Goal: Task Accomplishment & Management: Complete application form

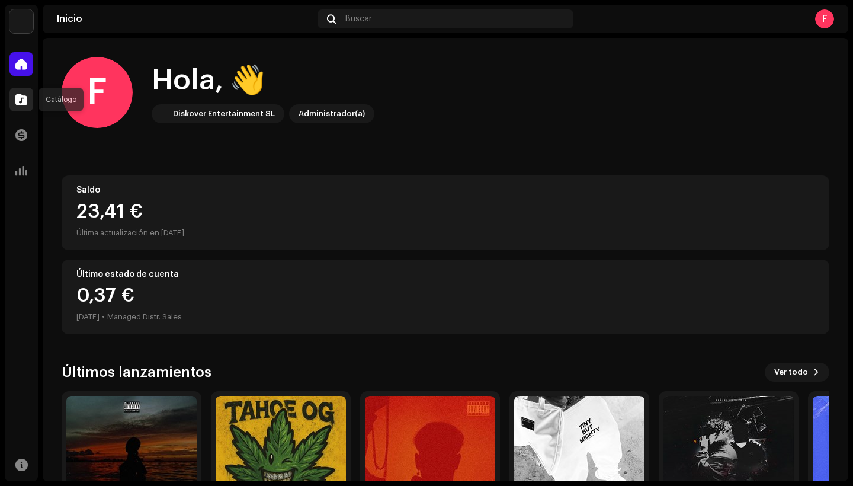
click at [27, 103] on div at bounding box center [21, 100] width 24 height 24
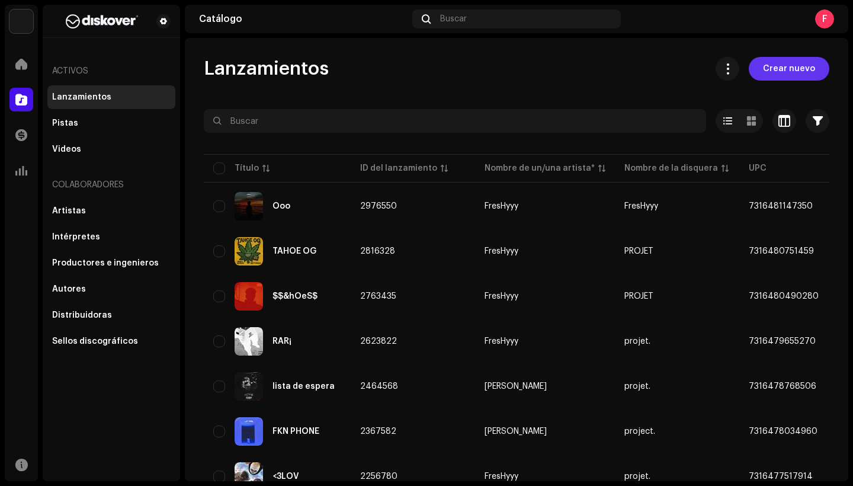
click at [799, 78] on span "Crear nuevo" at bounding box center [789, 69] width 52 height 24
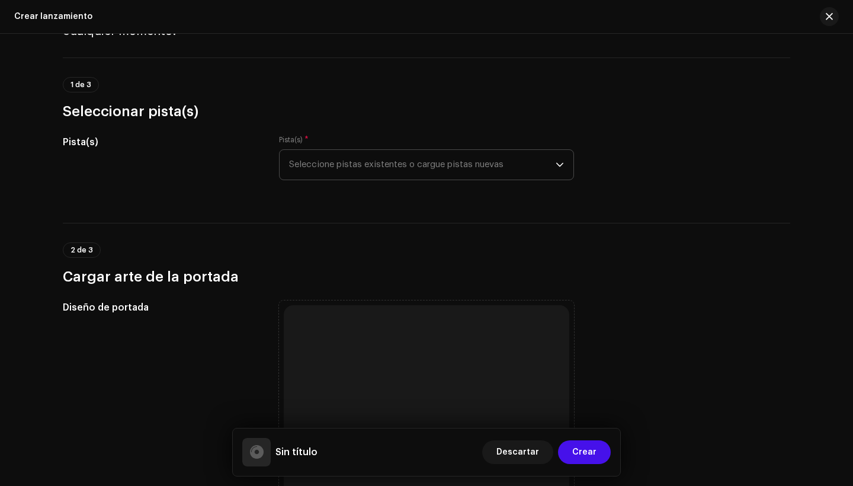
scroll to position [76, 0]
click at [422, 170] on span "Seleccione pistas existentes o cargue pistas nuevas" at bounding box center [422, 164] width 266 height 30
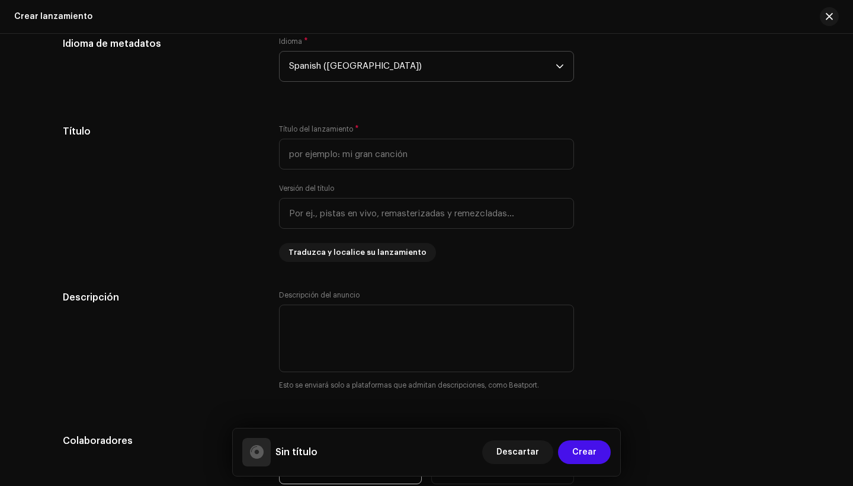
scroll to position [912, 0]
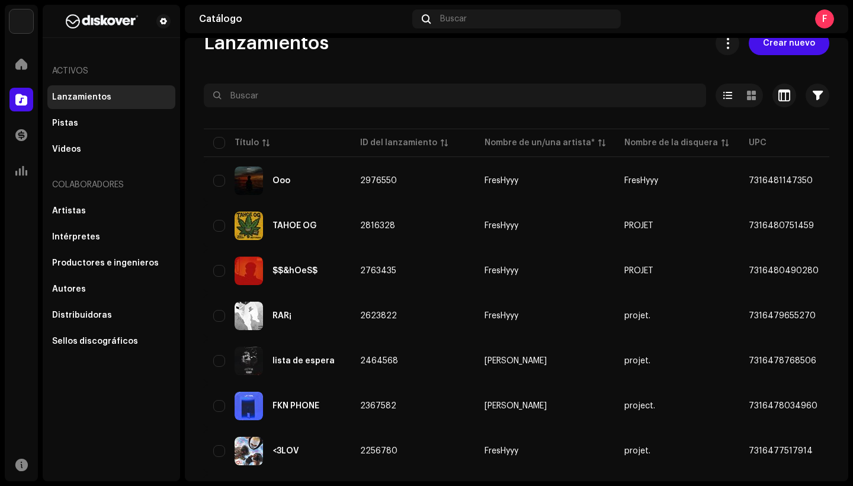
scroll to position [32, 0]
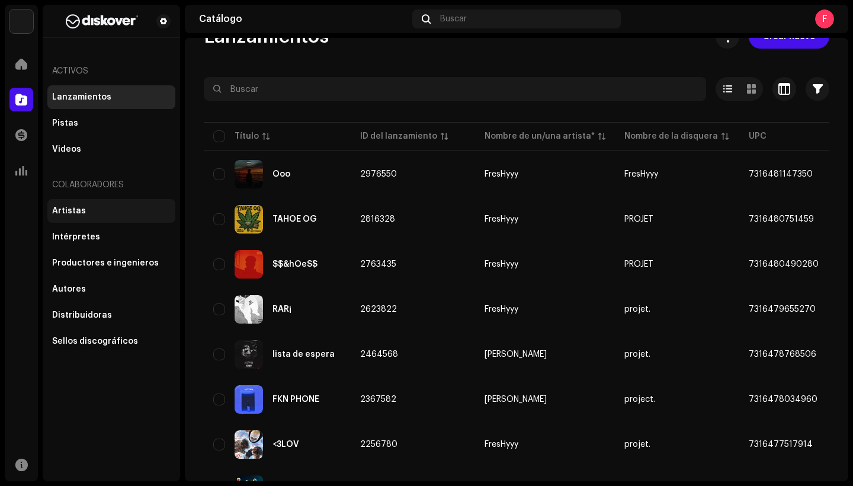
click at [104, 214] on div "Artistas" at bounding box center [111, 210] width 118 height 9
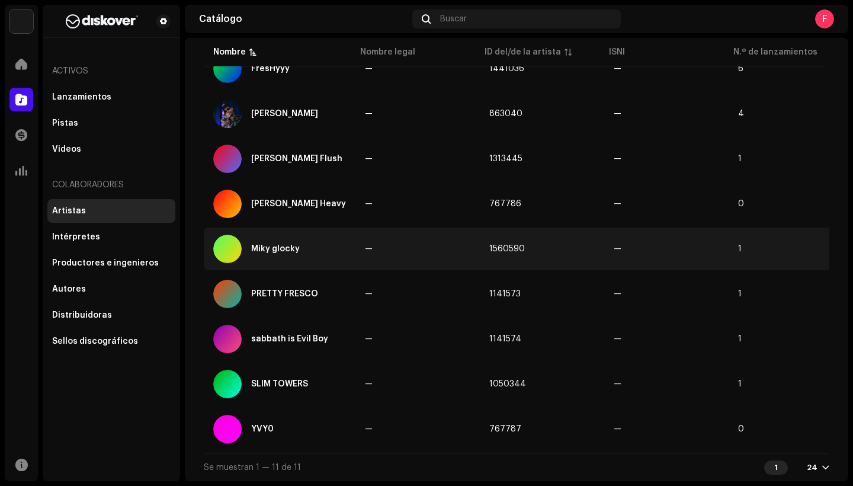
scroll to position [235, 0]
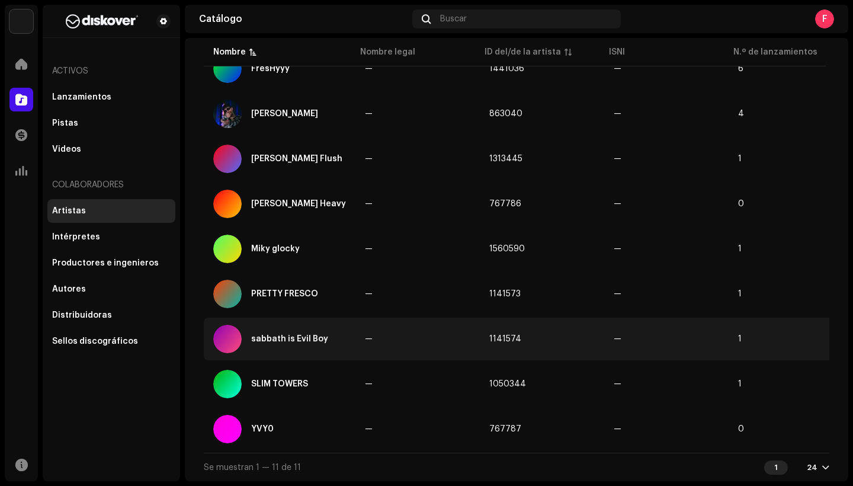
click at [291, 335] on div "sabbath is Evil Boy" at bounding box center [289, 339] width 77 height 8
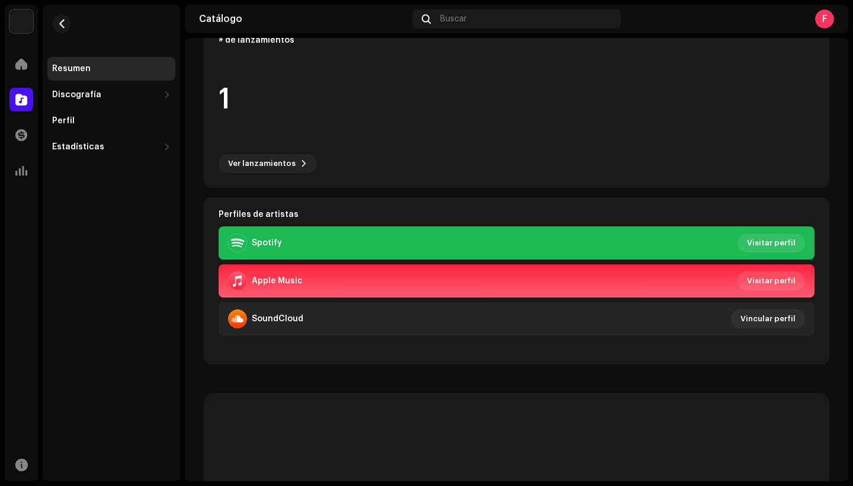
scroll to position [167, 0]
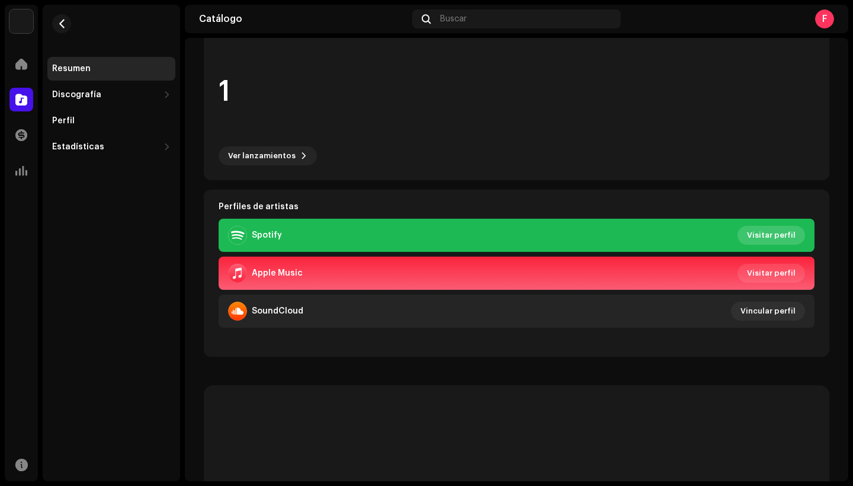
click at [785, 236] on span "Visitar perfil" at bounding box center [771, 235] width 49 height 24
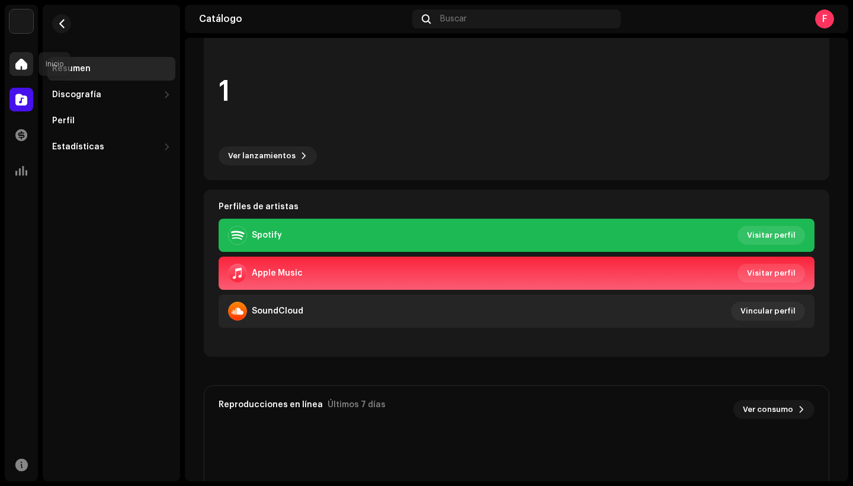
click at [24, 72] on div at bounding box center [21, 64] width 24 height 24
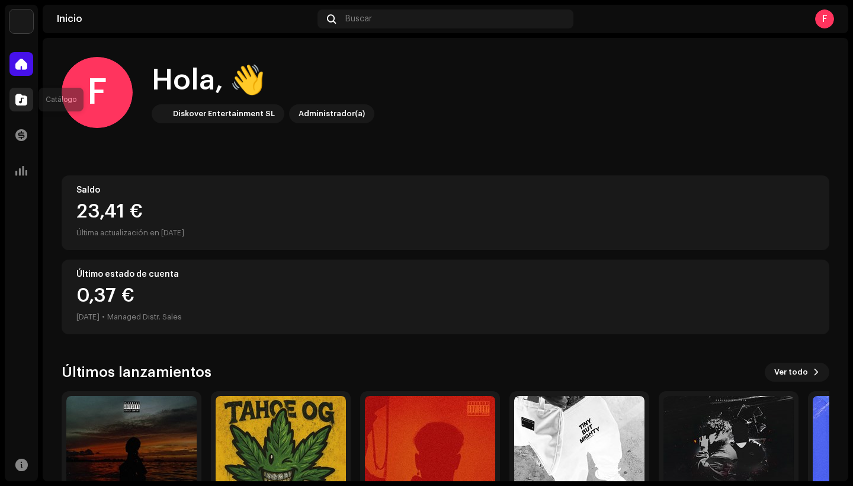
click at [28, 96] on div at bounding box center [21, 100] width 24 height 24
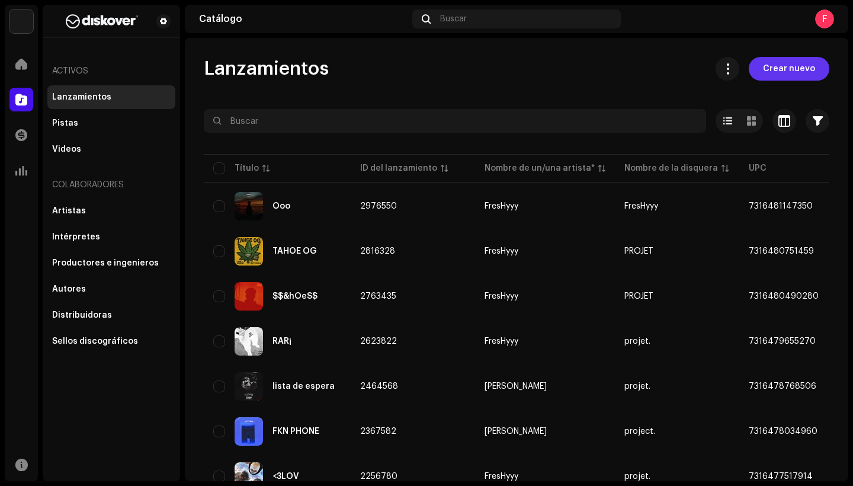
click at [770, 73] on span "Crear nuevo" at bounding box center [789, 69] width 52 height 24
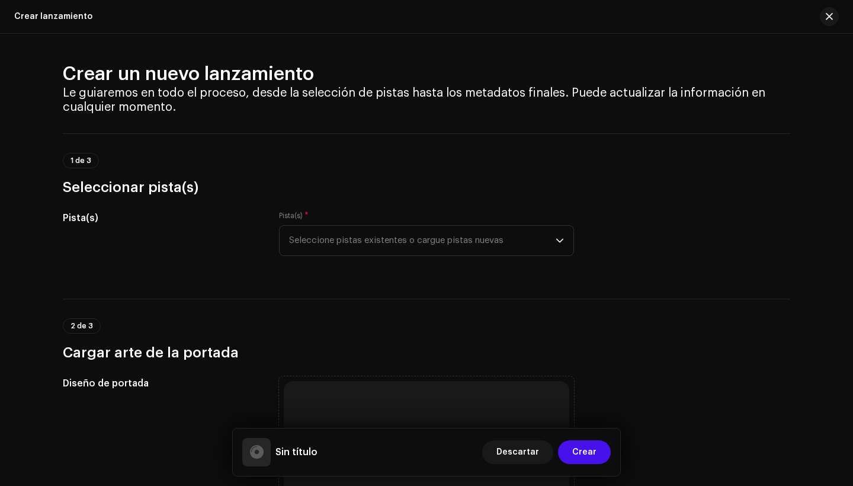
scroll to position [12, 0]
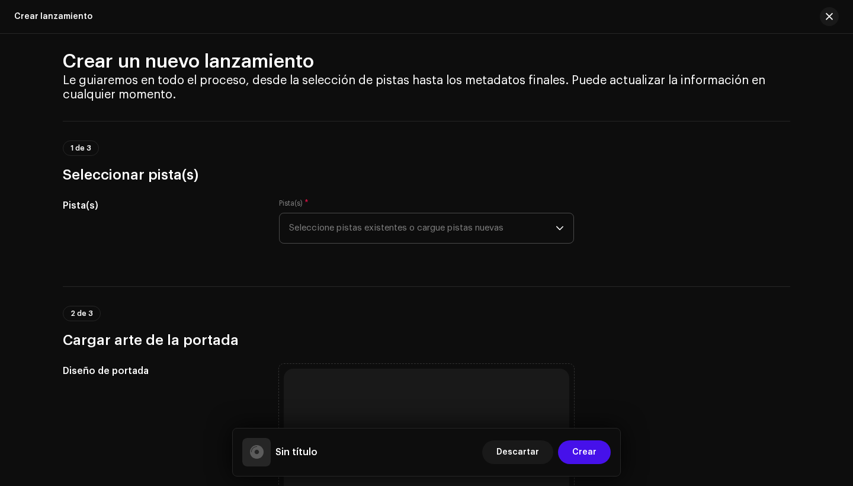
click at [512, 222] on span "Seleccione pistas existentes o cargue pistas nuevas" at bounding box center [422, 228] width 266 height 30
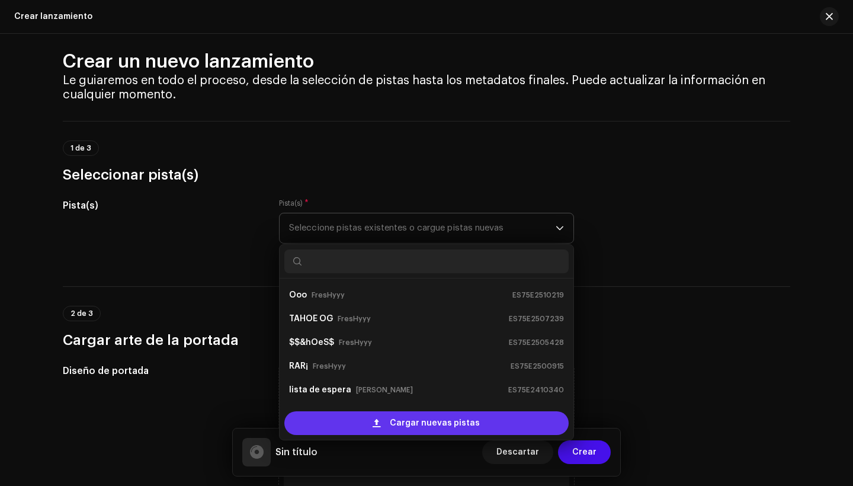
scroll to position [19, 0]
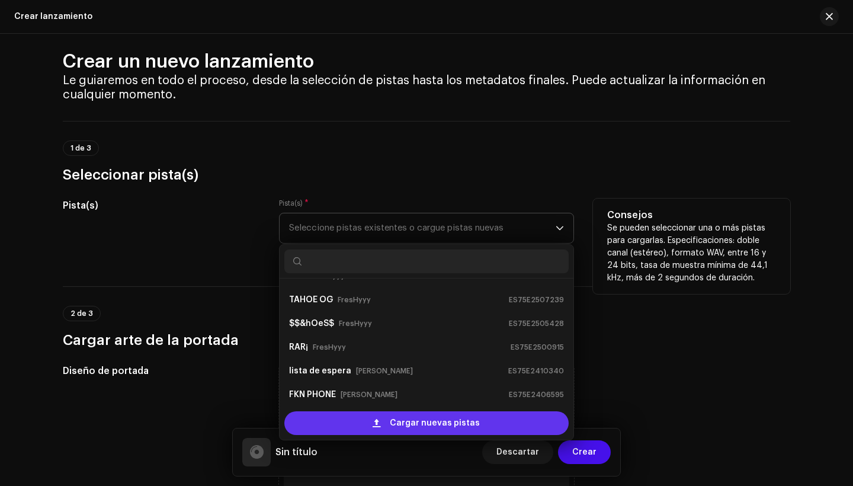
click at [433, 425] on span "Cargar nuevas pistas" at bounding box center [435, 423] width 90 height 24
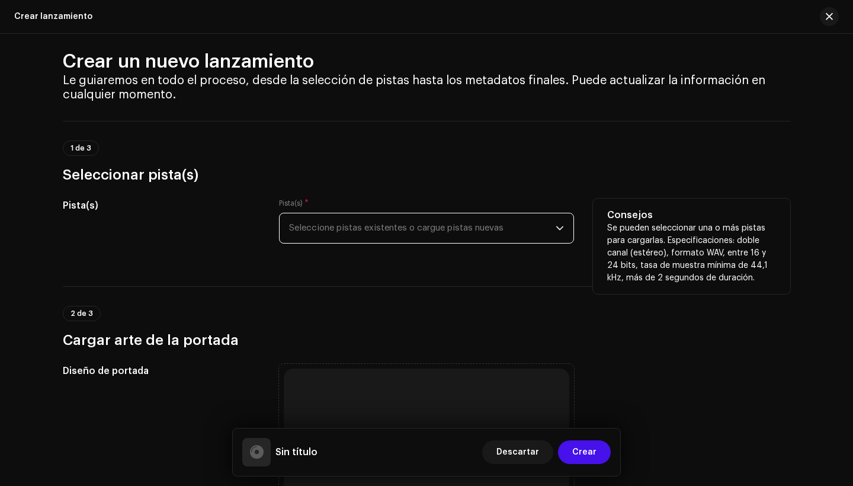
click at [457, 239] on span "Seleccione pistas existentes o cargue pistas nuevas" at bounding box center [422, 228] width 266 height 30
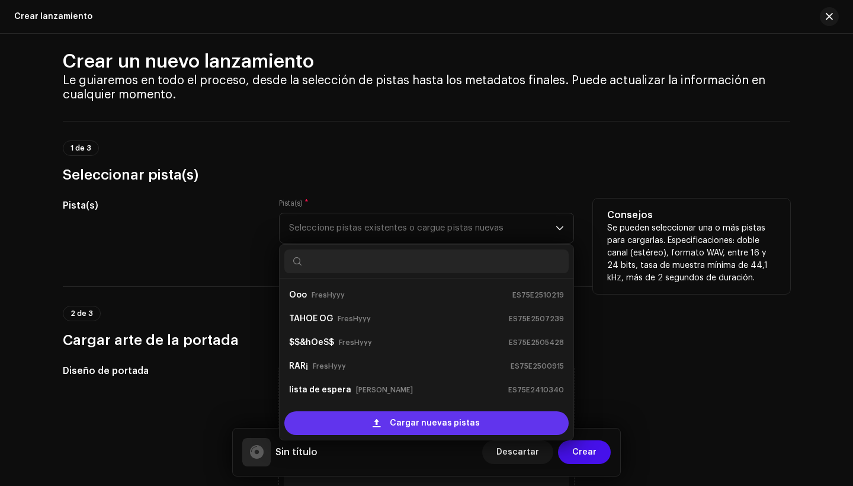
click at [435, 428] on span "Cargar nuevas pistas" at bounding box center [435, 423] width 90 height 24
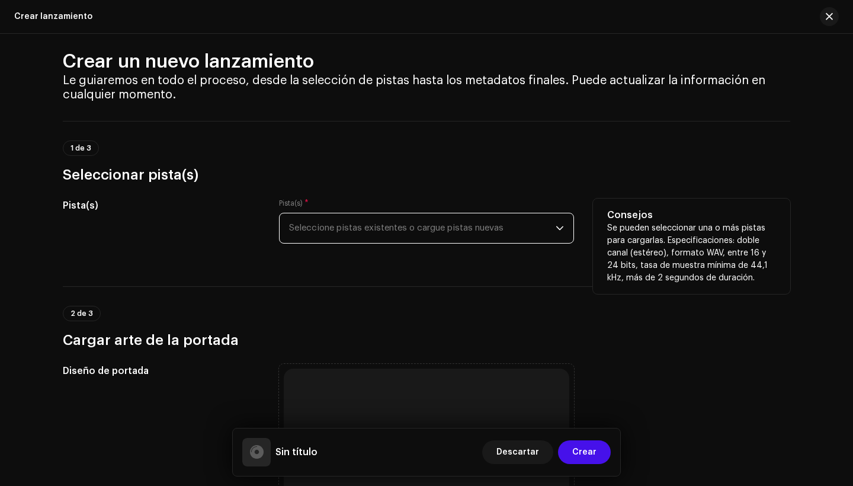
scroll to position [11, 0]
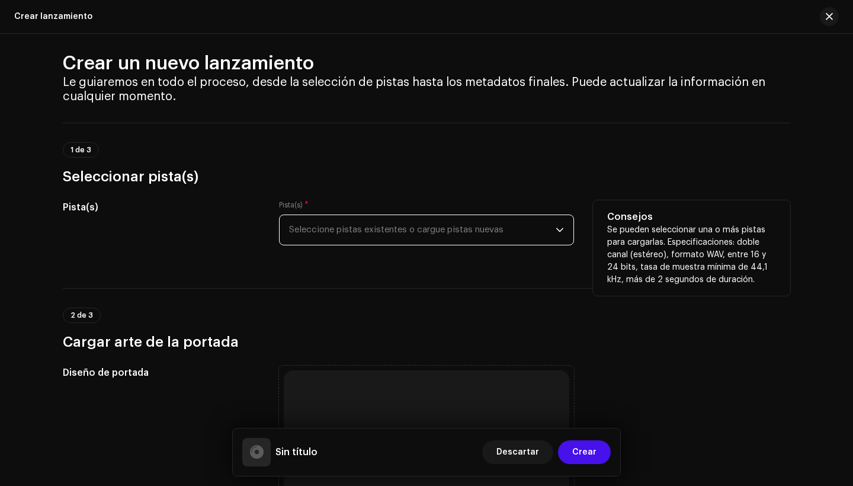
click at [533, 229] on span "Seleccione pistas existentes o cargue pistas nuevas" at bounding box center [422, 230] width 266 height 30
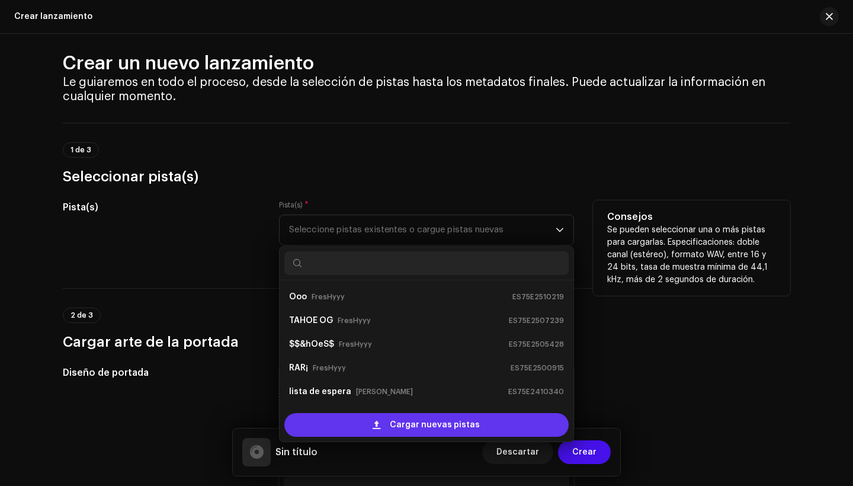
scroll to position [19, 0]
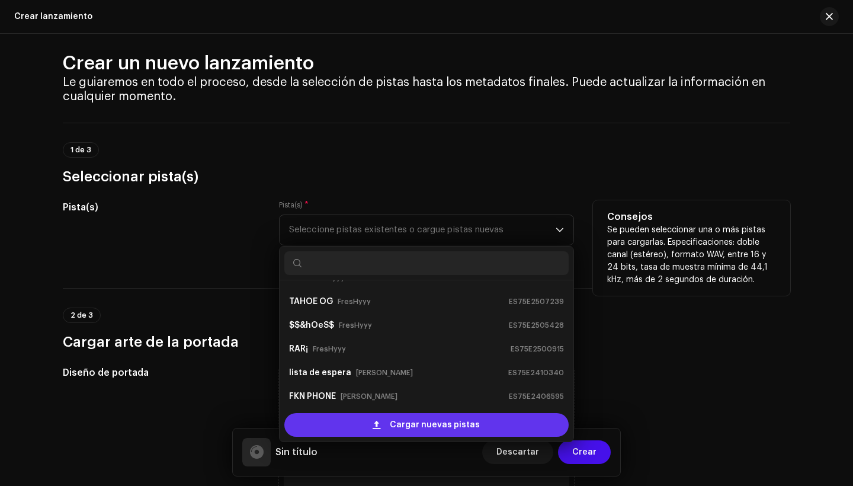
click at [446, 434] on span "Cargar nuevas pistas" at bounding box center [435, 425] width 90 height 24
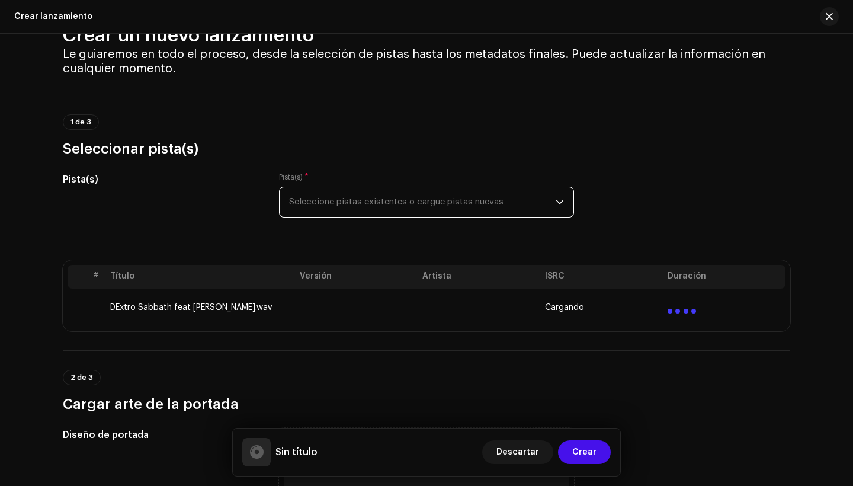
scroll to position [42, 0]
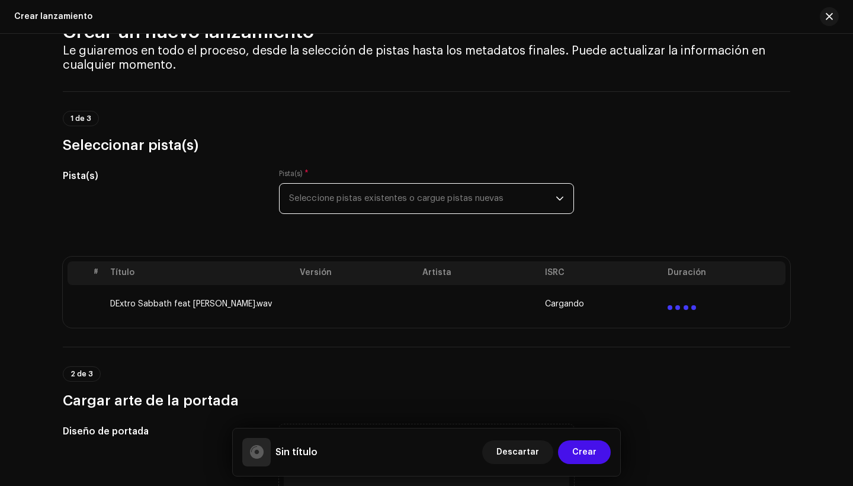
click at [557, 193] on div "dropdown trigger" at bounding box center [559, 199] width 8 height 30
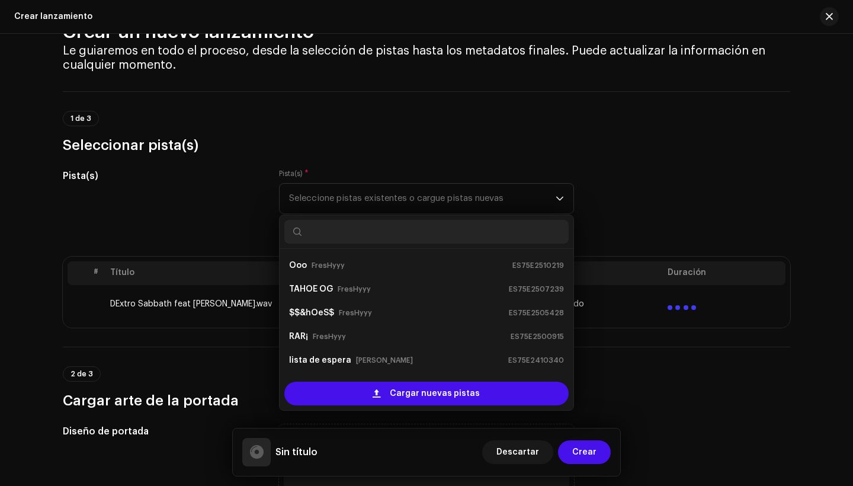
click at [695, 118] on div "1 de 3 Seleccionar pista(s)" at bounding box center [426, 133] width 727 height 44
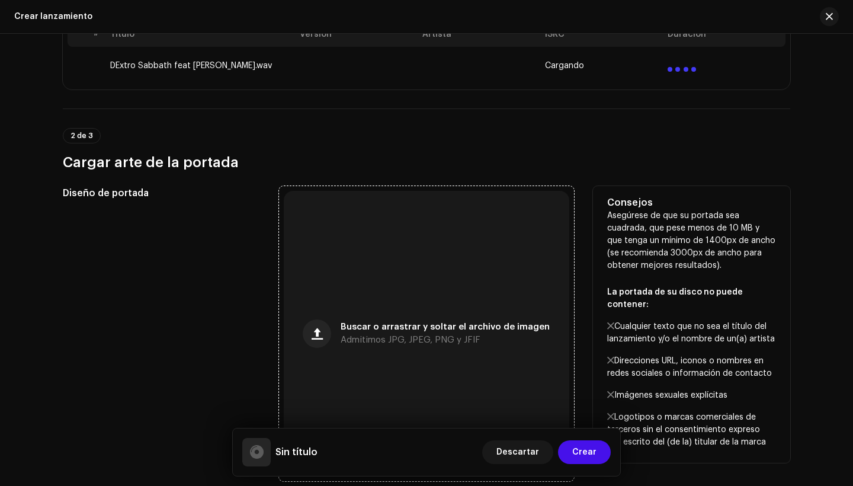
scroll to position [295, 0]
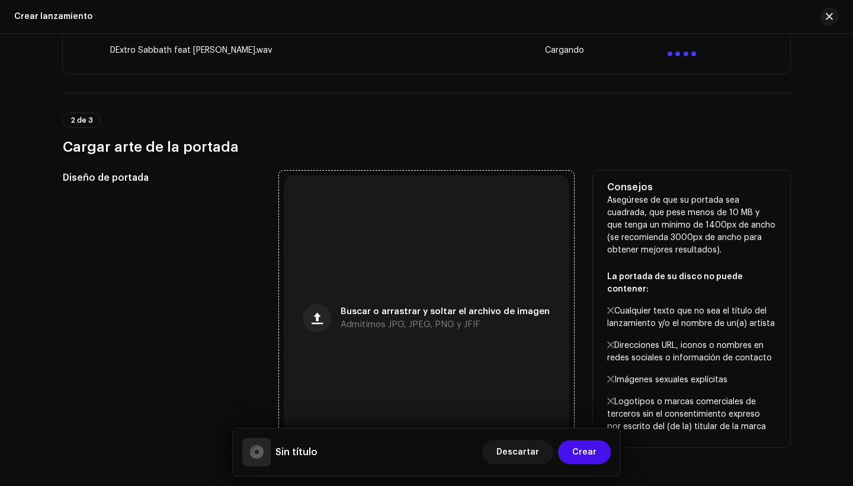
click at [450, 277] on div "Buscar o arrastrar y soltar el archivo de imagen Admitimos JPG, JPEG, PNG y JFIF" at bounding box center [426, 317] width 285 height 285
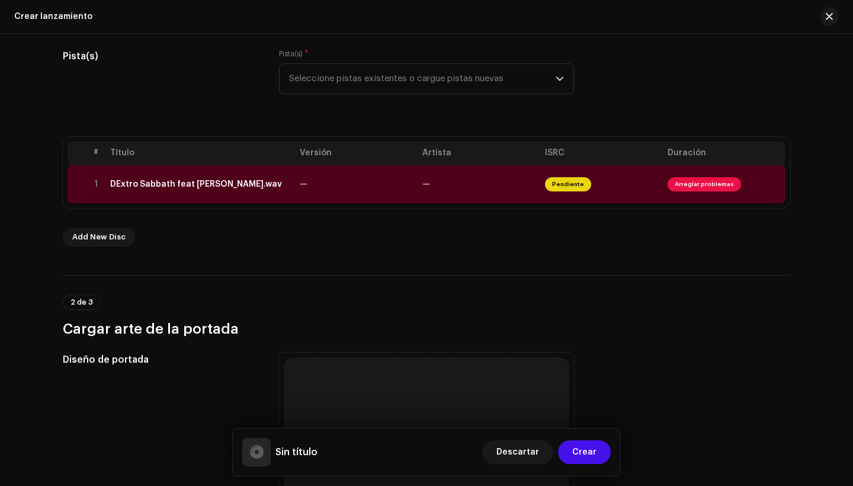
scroll to position [153, 0]
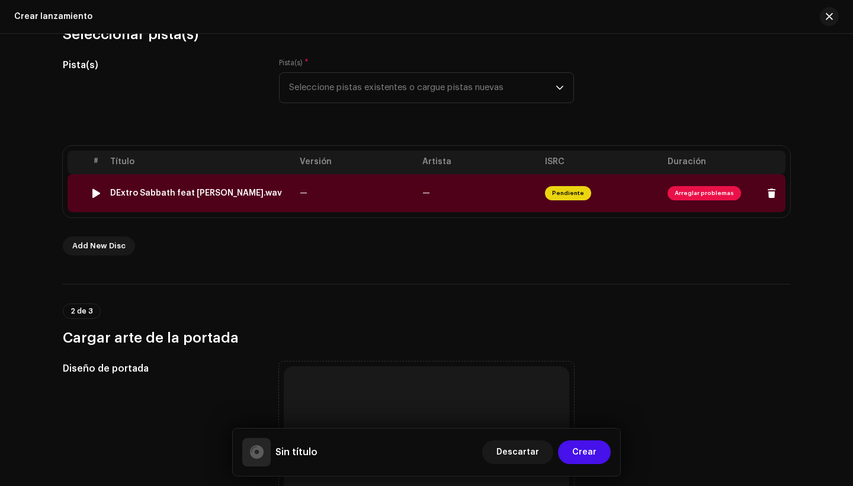
click at [699, 197] on span "Arreglar problemas" at bounding box center [703, 193] width 73 height 14
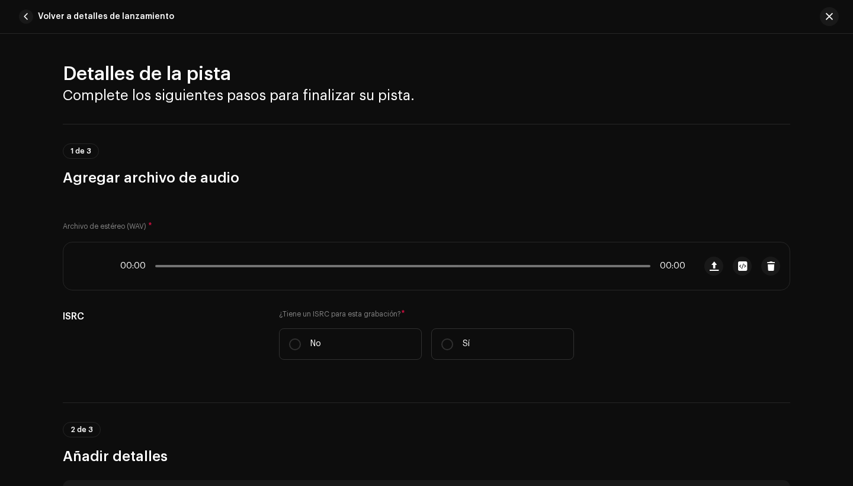
scroll to position [483, 0]
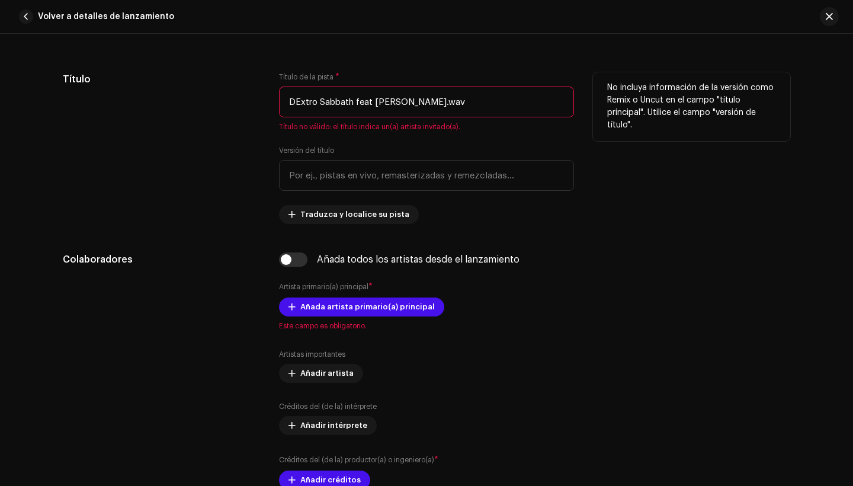
click at [442, 101] on input "DExtro Sabbath feat freshyyy.wav" at bounding box center [426, 101] width 295 height 31
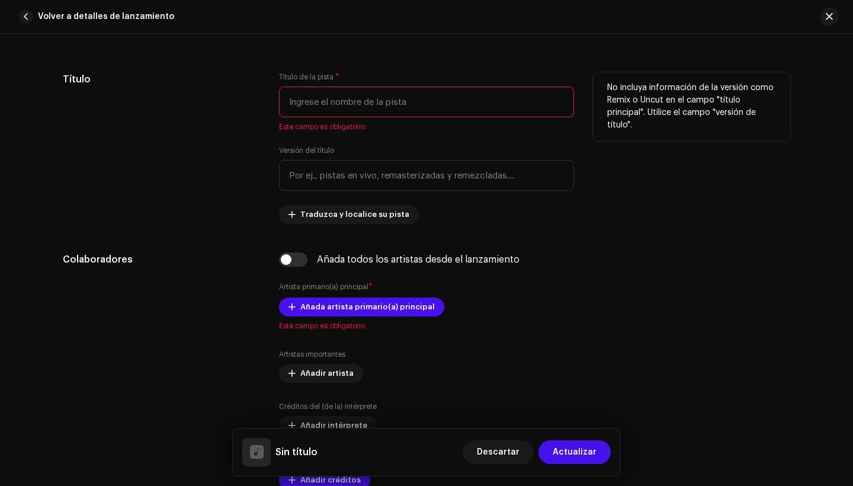
type input "d"
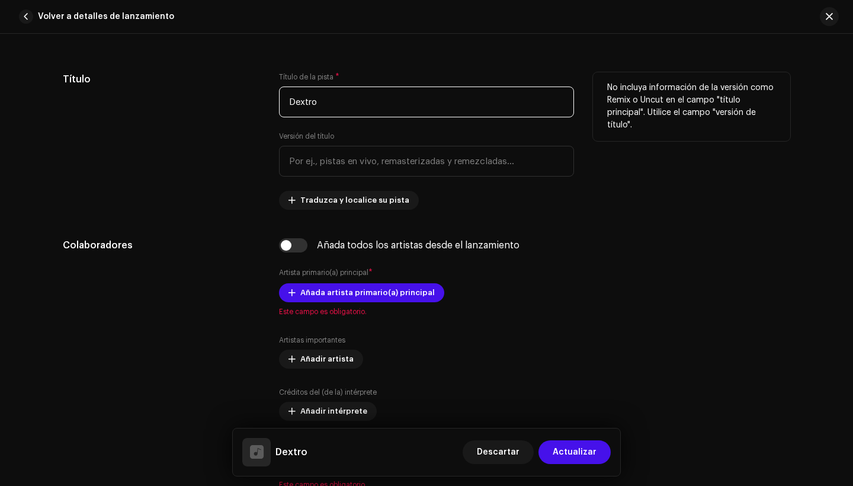
type input "Dextro"
click at [599, 185] on div "No incluya información de la versión como Remix o Uncut en el campo "título pri…" at bounding box center [691, 140] width 197 height 137
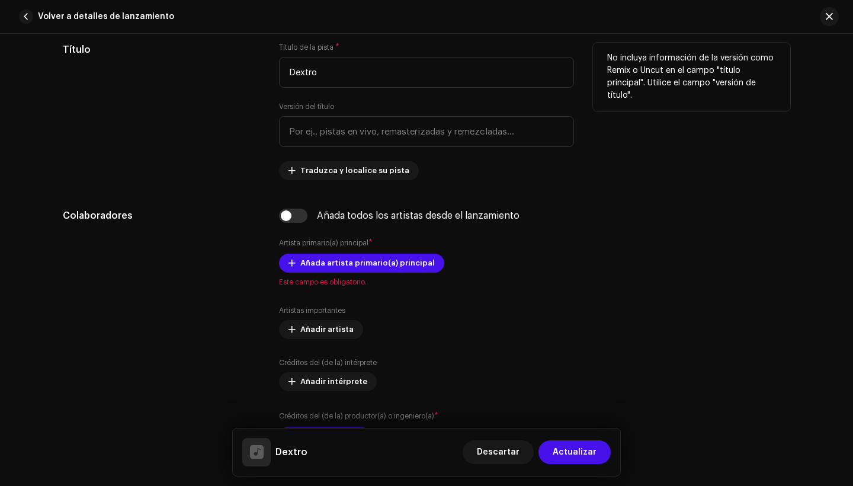
scroll to position [518, 0]
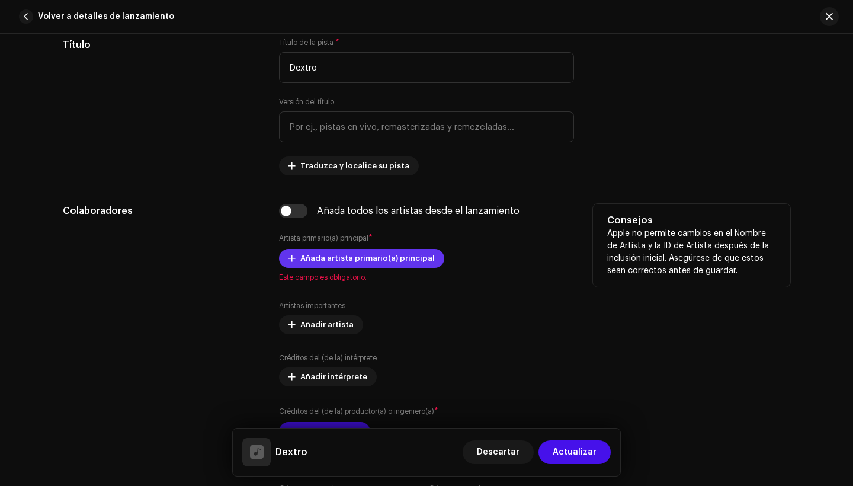
click at [419, 265] on span "Añada artista primario(a) principal" at bounding box center [367, 258] width 134 height 24
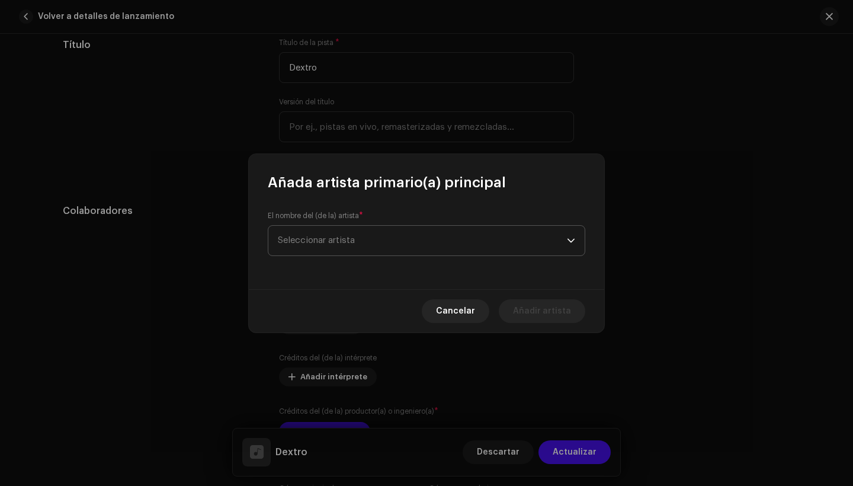
click at [473, 242] on span "Seleccionar artista" at bounding box center [422, 241] width 289 height 30
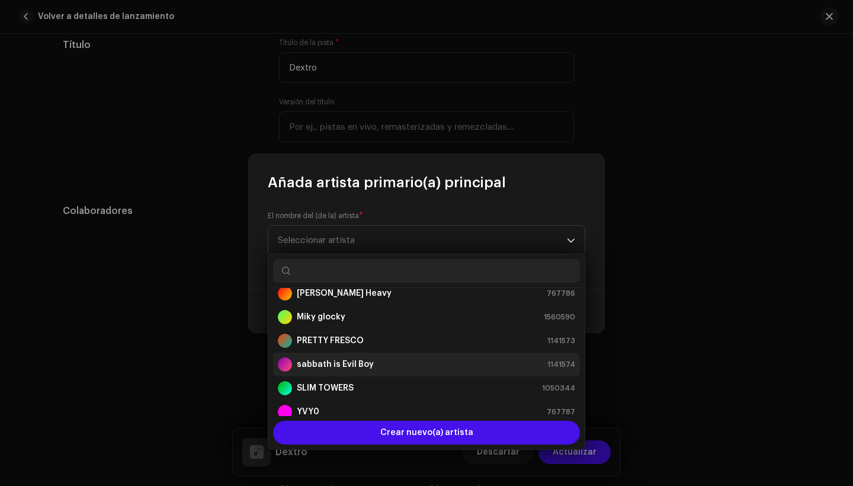
scroll to position [153, 0]
click at [433, 362] on div "sabbath is Evil Boy 1141574" at bounding box center [426, 364] width 297 height 14
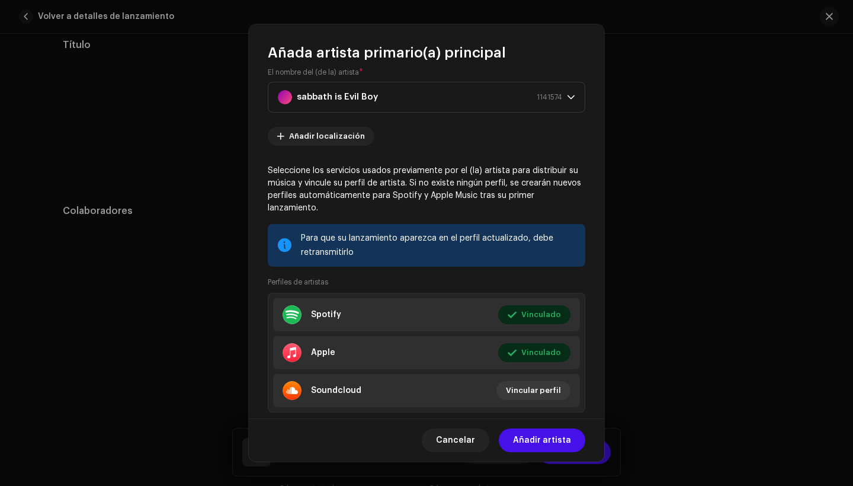
scroll to position [24, 0]
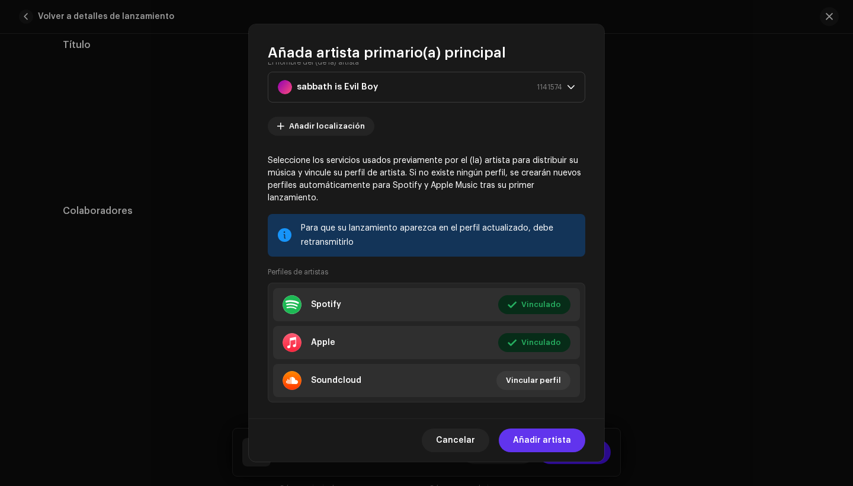
click at [542, 443] on span "Añadir artista" at bounding box center [542, 440] width 58 height 24
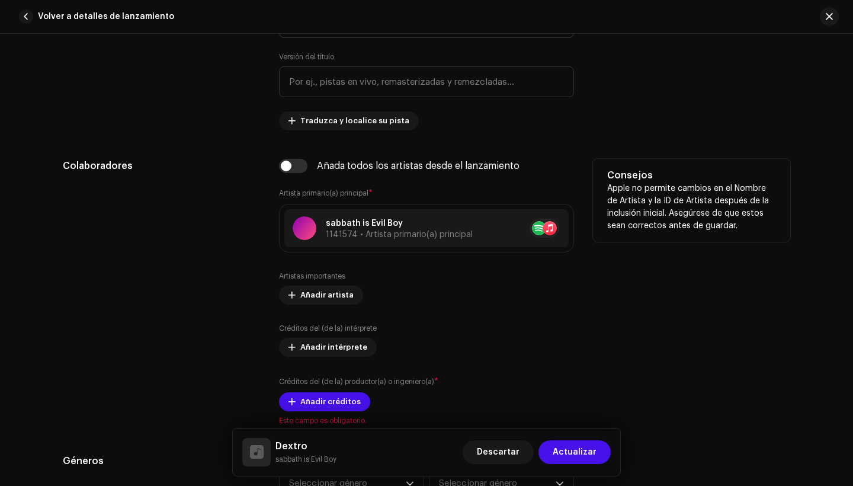
scroll to position [586, 0]
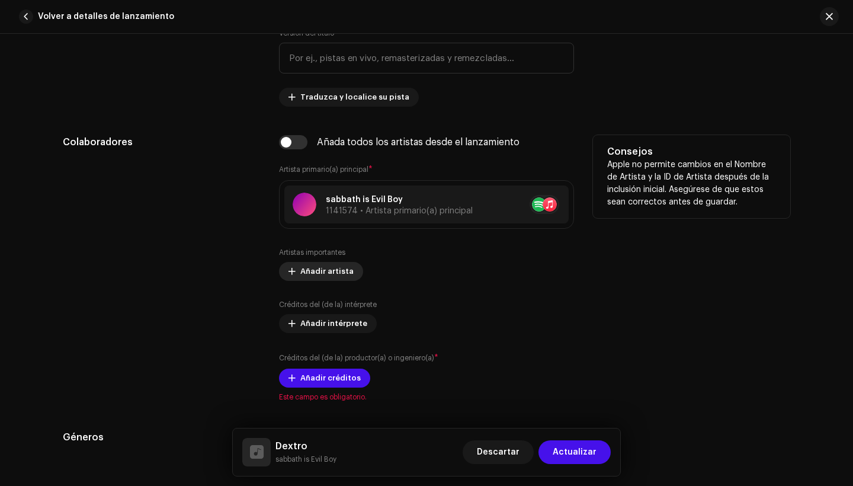
click at [335, 276] on span "Añadir artista" at bounding box center [326, 271] width 53 height 24
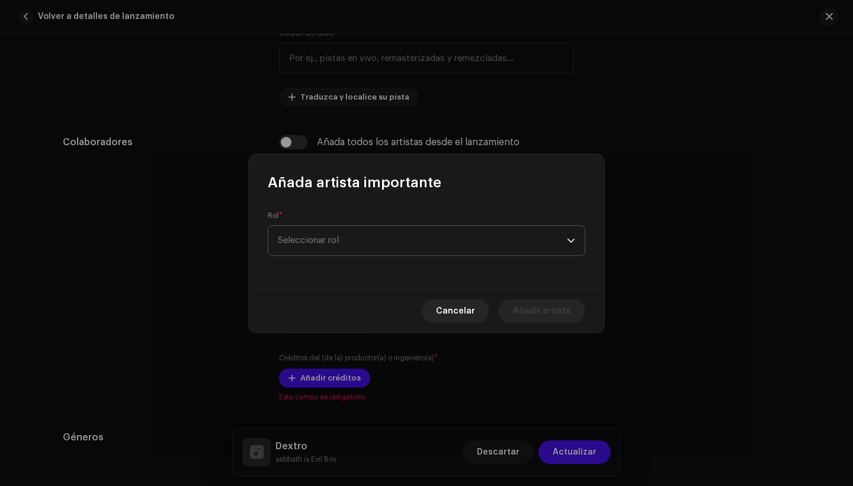
click at [368, 237] on span "Seleccionar rol" at bounding box center [422, 241] width 289 height 30
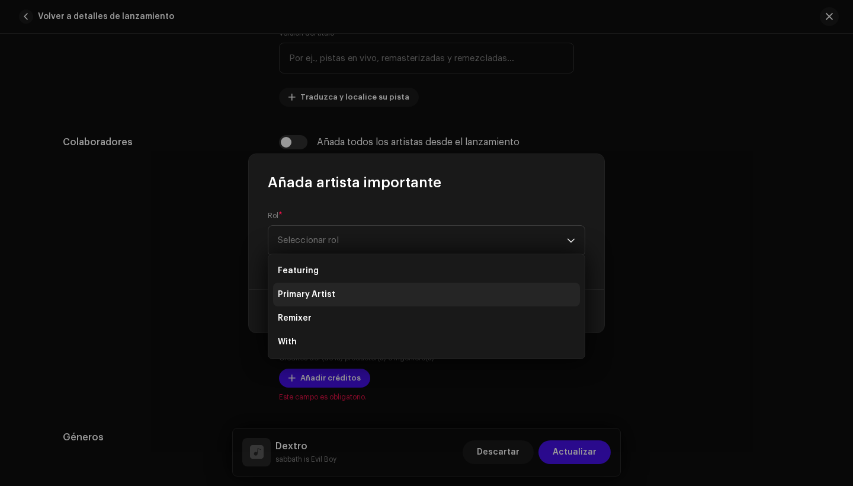
click at [354, 296] on li "Primary Artist" at bounding box center [426, 294] width 307 height 24
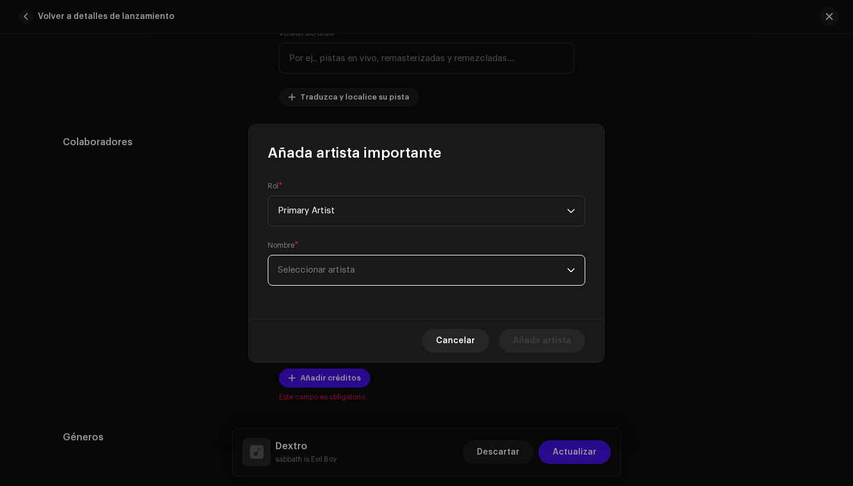
click at [371, 271] on span "Seleccionar artista" at bounding box center [422, 270] width 289 height 30
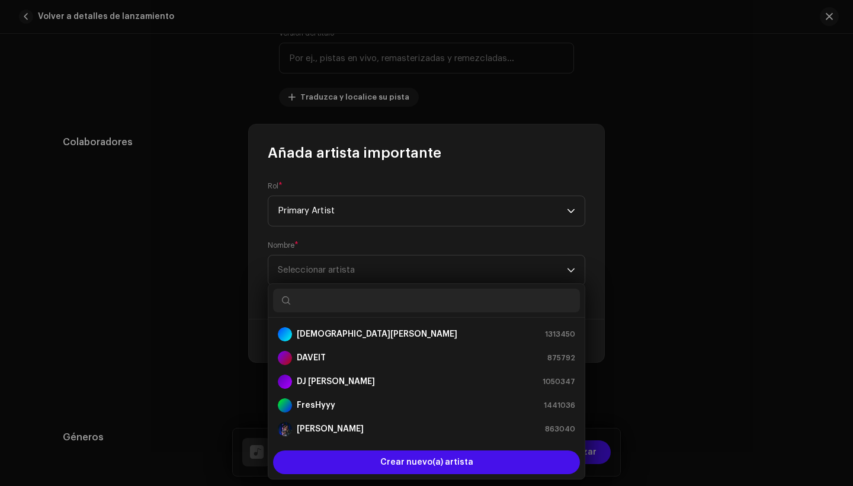
scroll to position [0, 0]
click at [359, 406] on div "FresHyyy 1441036" at bounding box center [426, 405] width 297 height 14
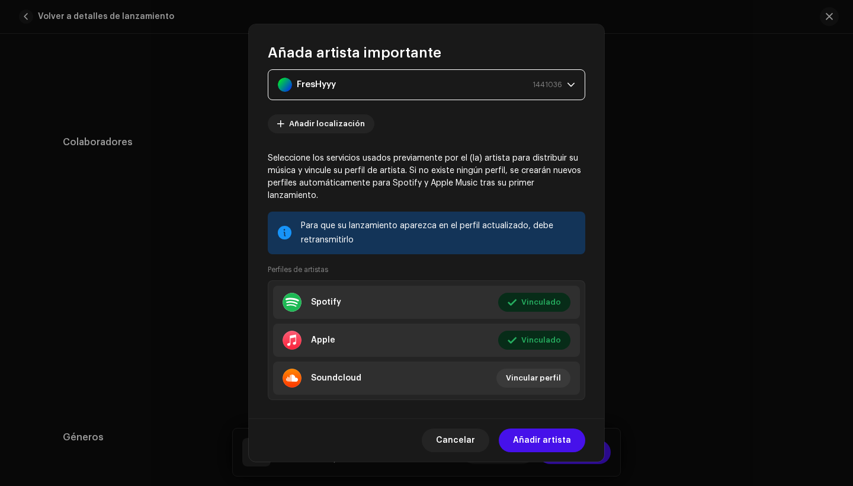
scroll to position [91, 0]
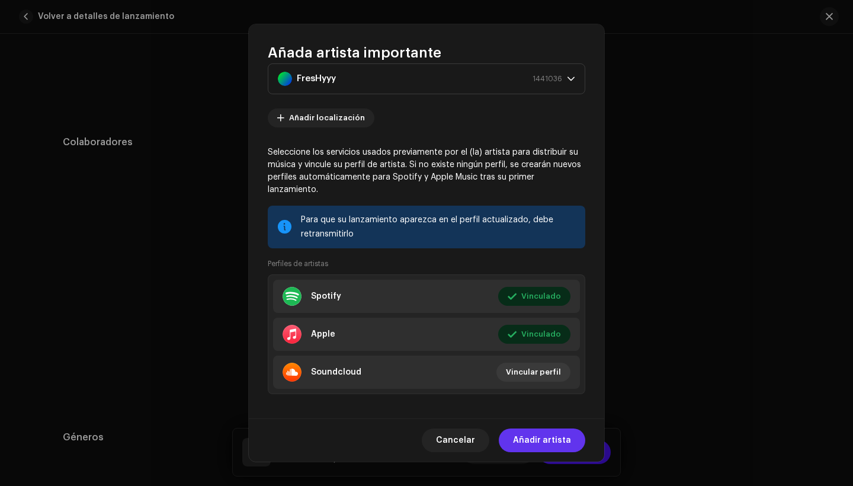
click at [547, 448] on span "Añadir artista" at bounding box center [542, 440] width 58 height 24
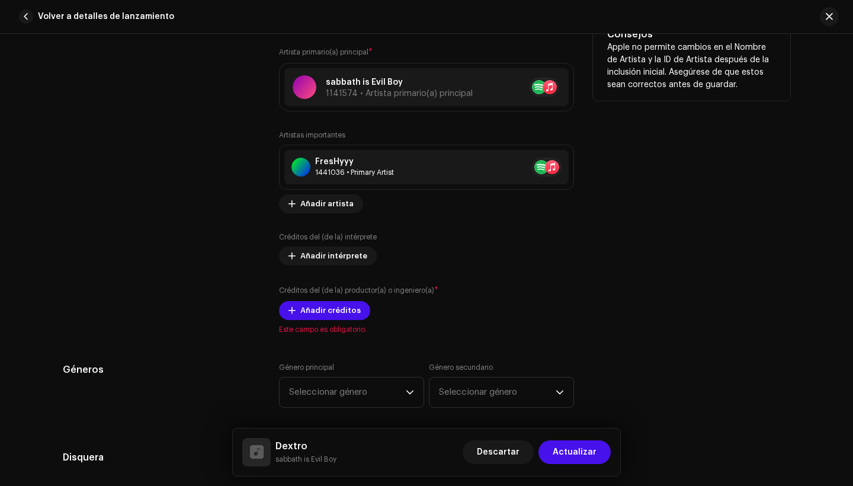
scroll to position [712, 0]
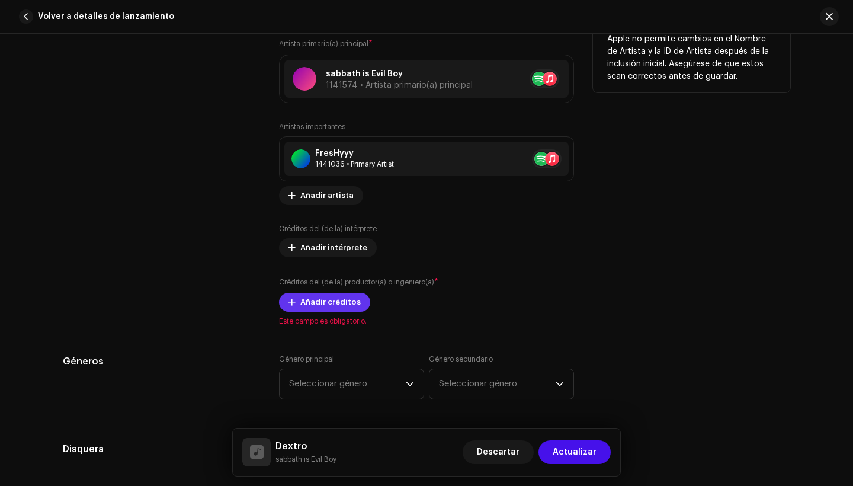
click at [352, 304] on span "Añadir créditos" at bounding box center [330, 302] width 60 height 24
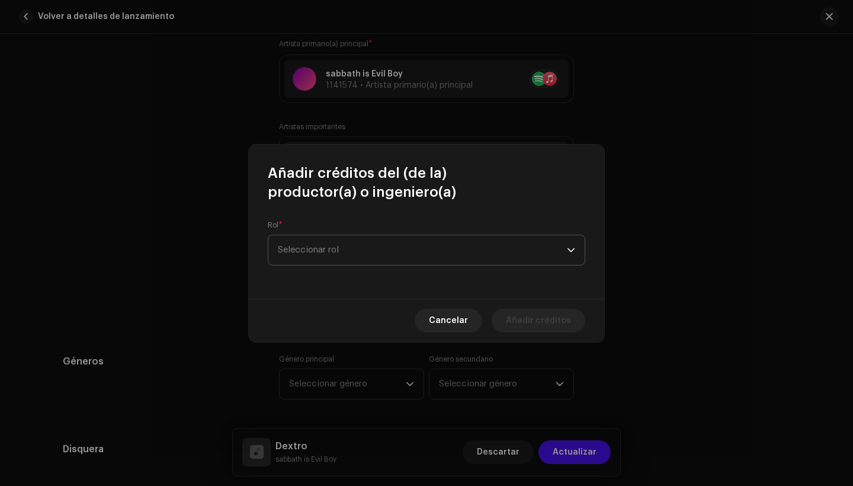
click at [397, 255] on span "Seleccionar rol" at bounding box center [422, 250] width 289 height 30
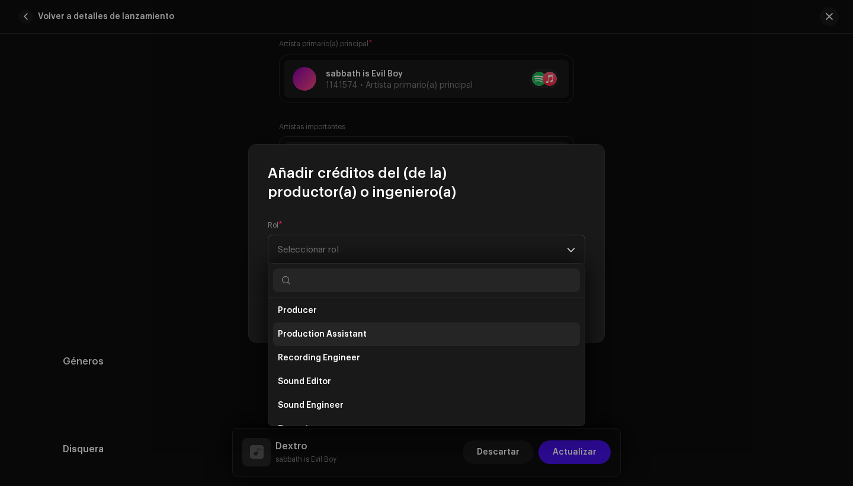
scroll to position [471, 0]
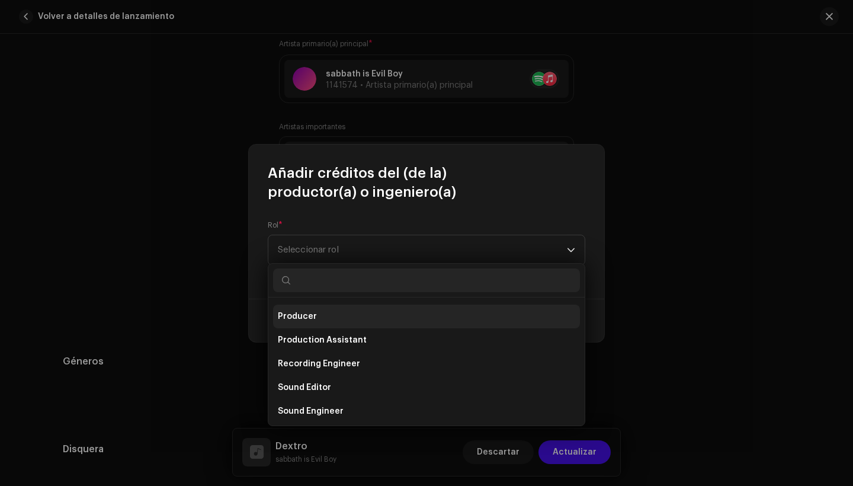
click at [359, 318] on li "Producer" at bounding box center [426, 316] width 307 height 24
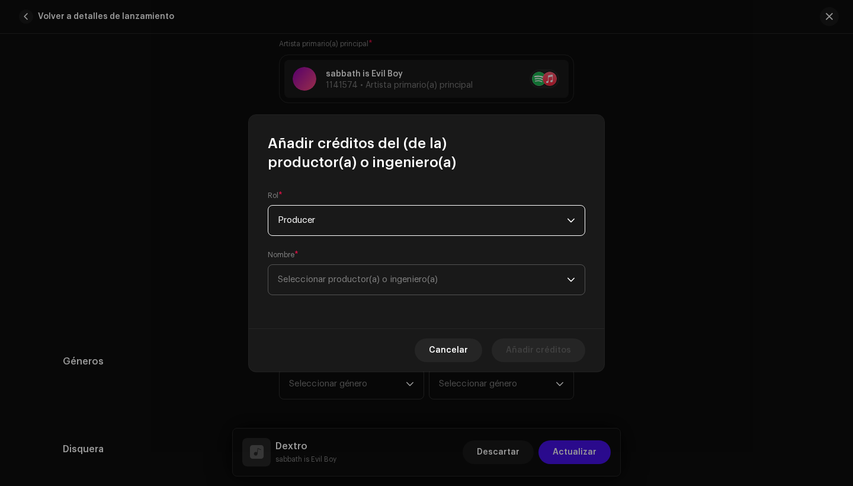
click at [375, 292] on span "Seleccionar productor(a) o ingeniero(a)" at bounding box center [422, 280] width 289 height 30
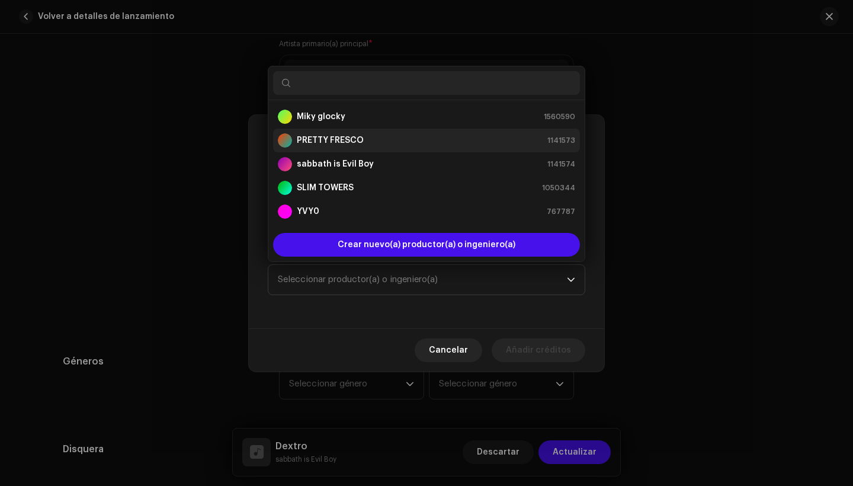
scroll to position [166, 0]
click at [414, 140] on div "PRETTY FRESCO 1141573" at bounding box center [426, 140] width 297 height 14
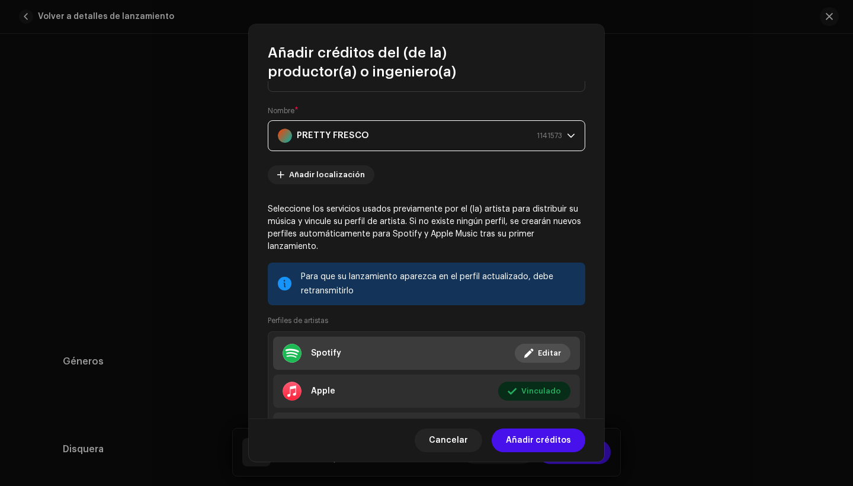
scroll to position [85, 0]
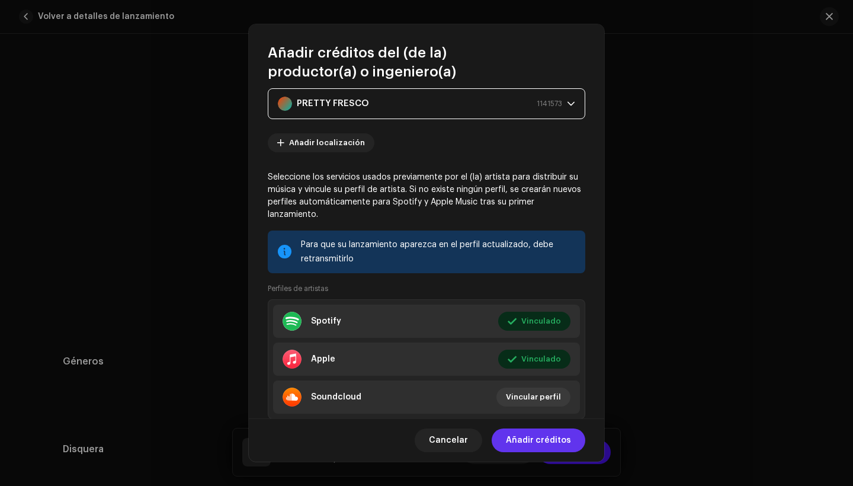
click at [532, 436] on span "Añadir créditos" at bounding box center [538, 440] width 65 height 24
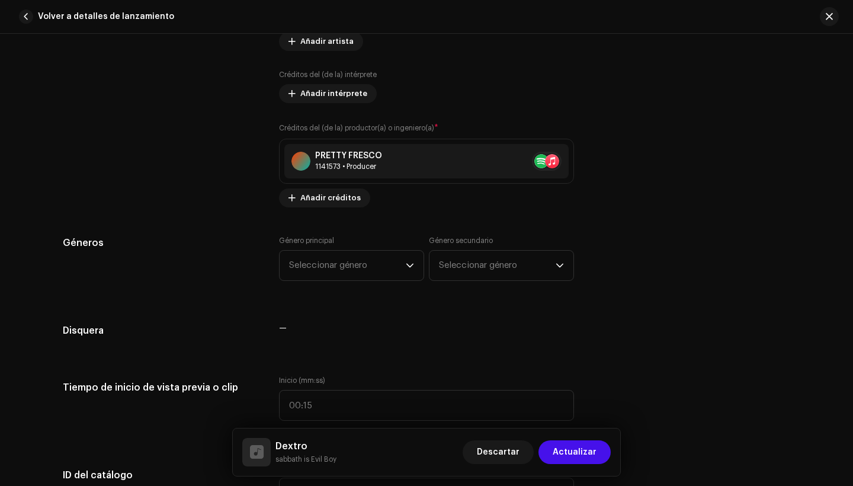
scroll to position [871, 0]
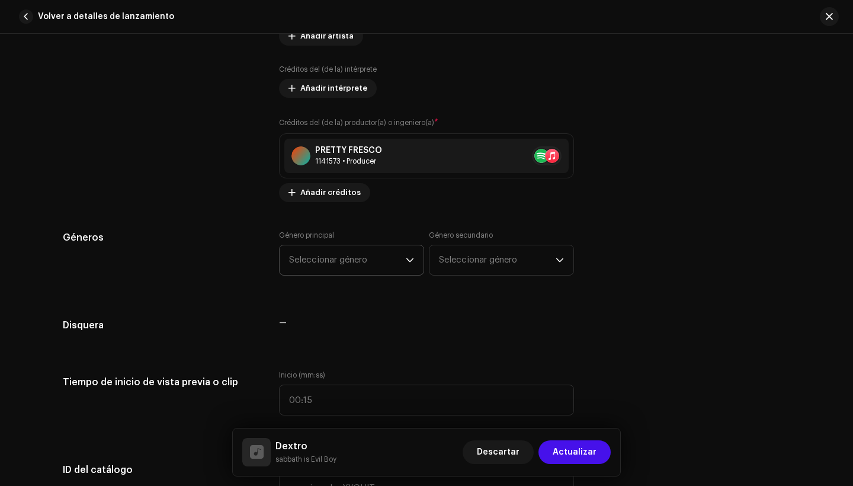
click at [356, 254] on span "Seleccionar género" at bounding box center [347, 260] width 117 height 30
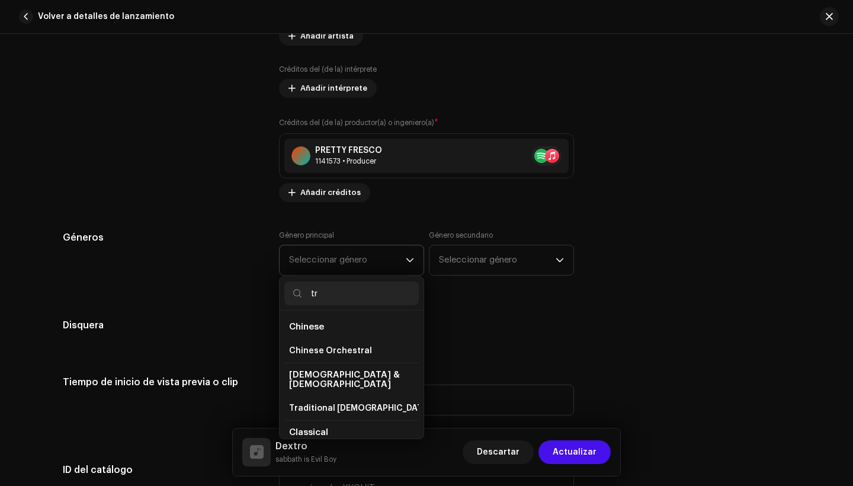
type input "t"
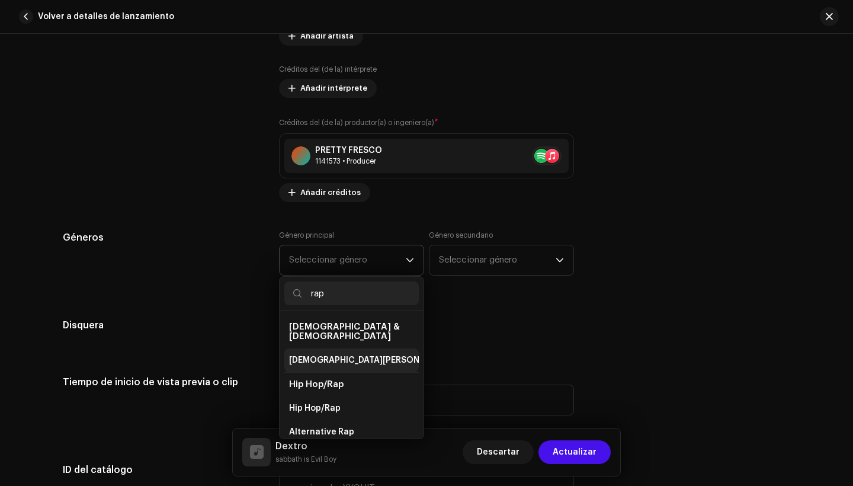
scroll to position [18, 0]
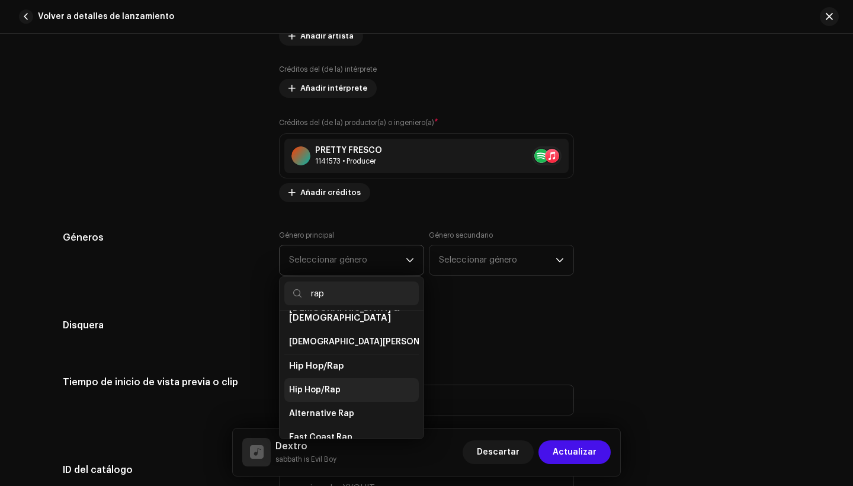
type input "rap"
click at [326, 384] on span "Hip Hop/Rap" at bounding box center [315, 390] width 52 height 12
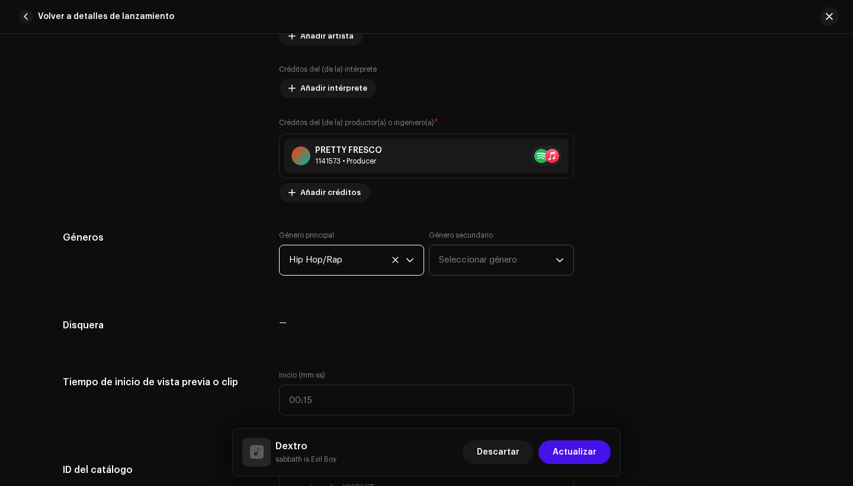
click at [523, 269] on span "Seleccionar género" at bounding box center [497, 260] width 117 height 30
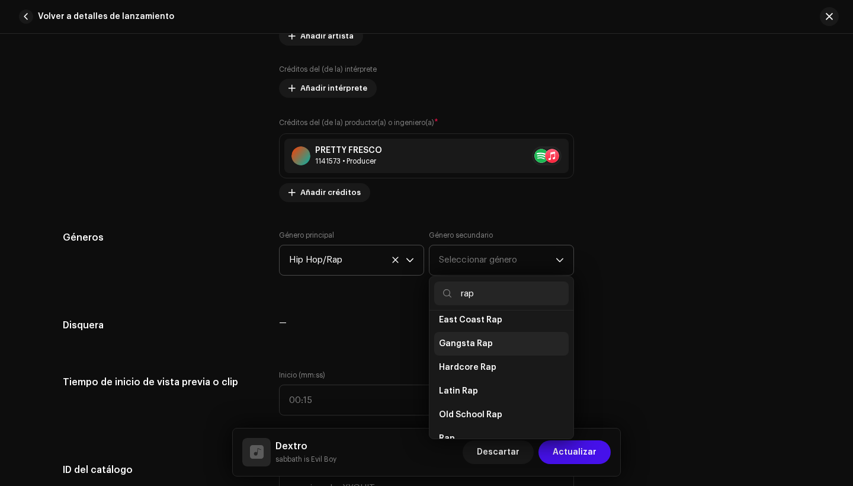
scroll to position [136, 0]
type input "rap"
drag, startPoint x: 484, startPoint y: 359, endPoint x: 495, endPoint y: 335, distance: 26.8
click at [494, 336] on ul "Christian & Gospel Christian Rap Hip Hop/Rap Hip Hop/Rap Alternative Rap East C…" at bounding box center [501, 349] width 144 height 351
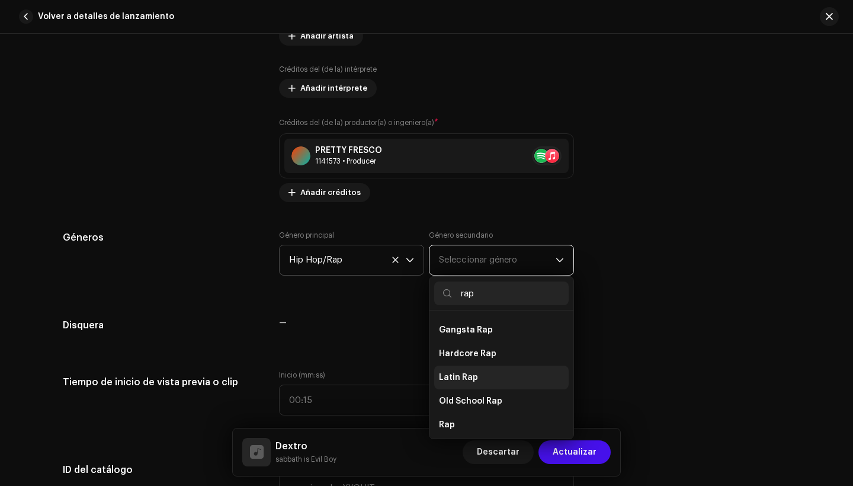
scroll to position [137, 0]
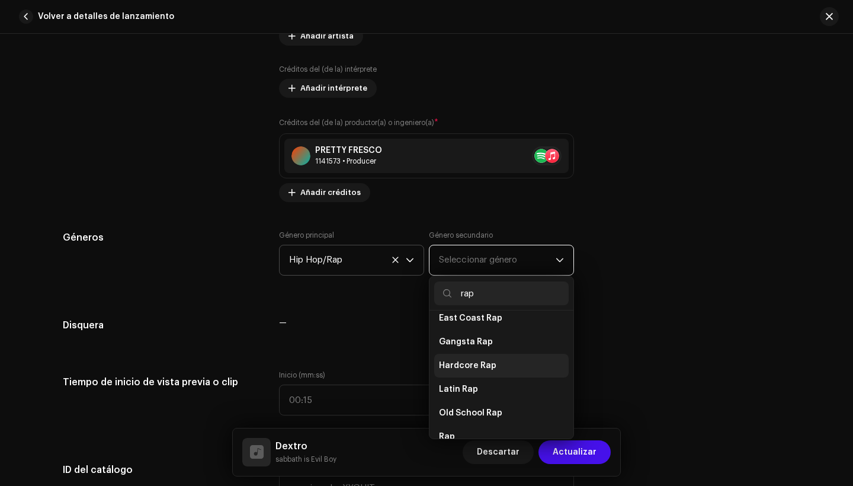
click at [497, 354] on li "Hardcore Rap" at bounding box center [501, 366] width 134 height 24
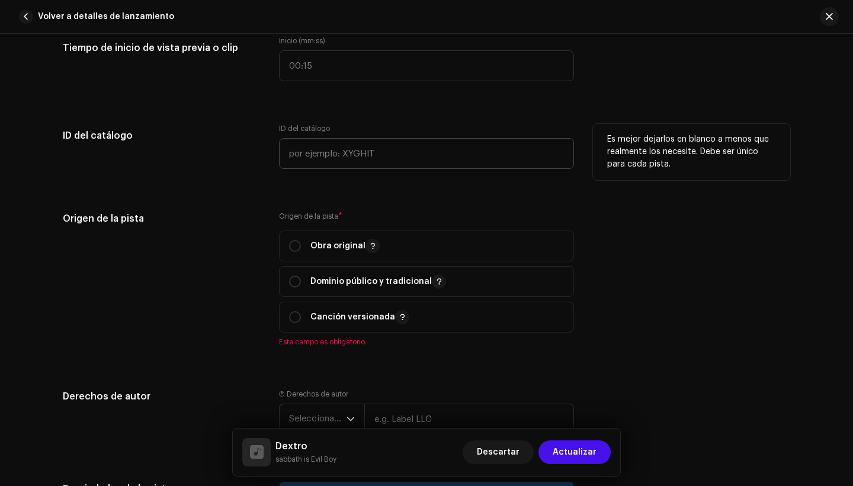
scroll to position [1210, 0]
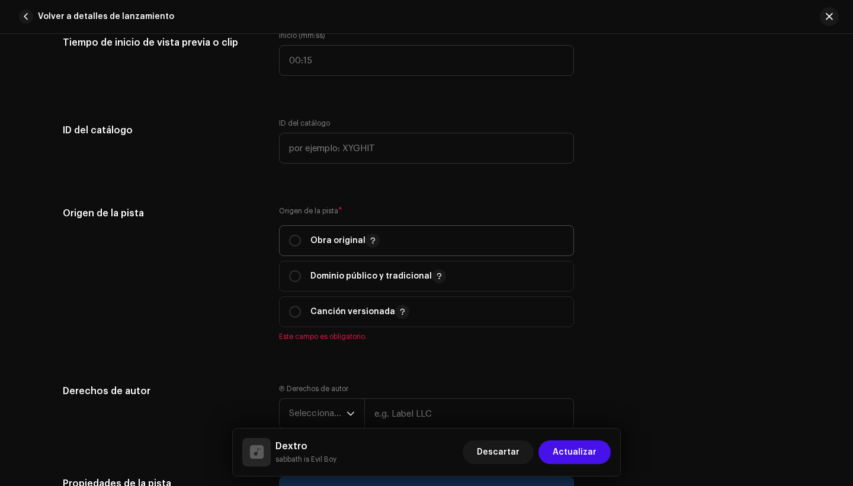
click at [301, 242] on div "Obra original" at bounding box center [334, 240] width 91 height 14
radio input "true"
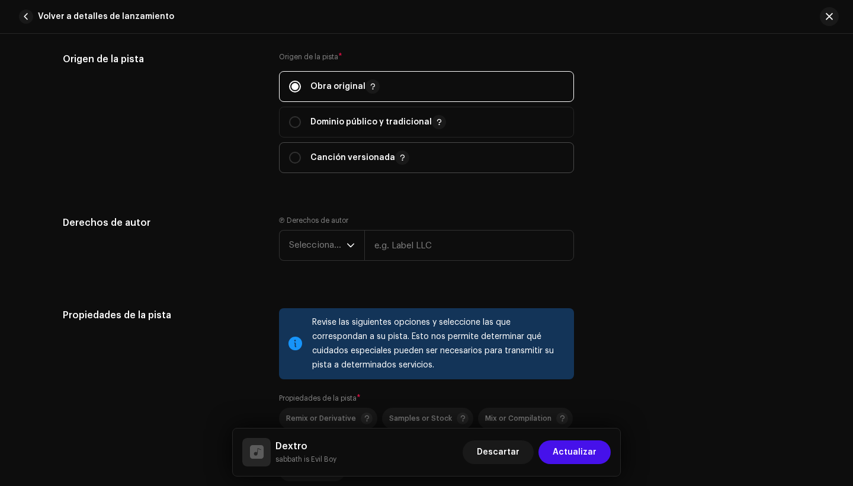
scroll to position [1370, 0]
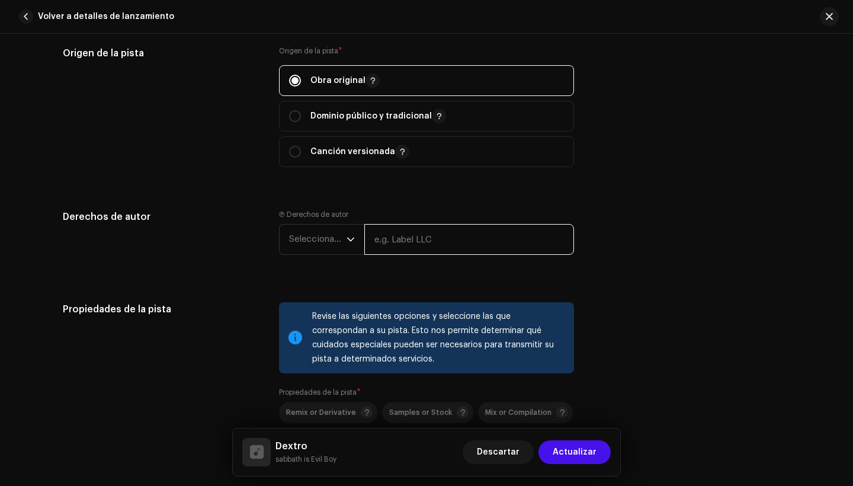
click at [395, 237] on input "text" at bounding box center [469, 239] width 210 height 31
type input "stezzy club"
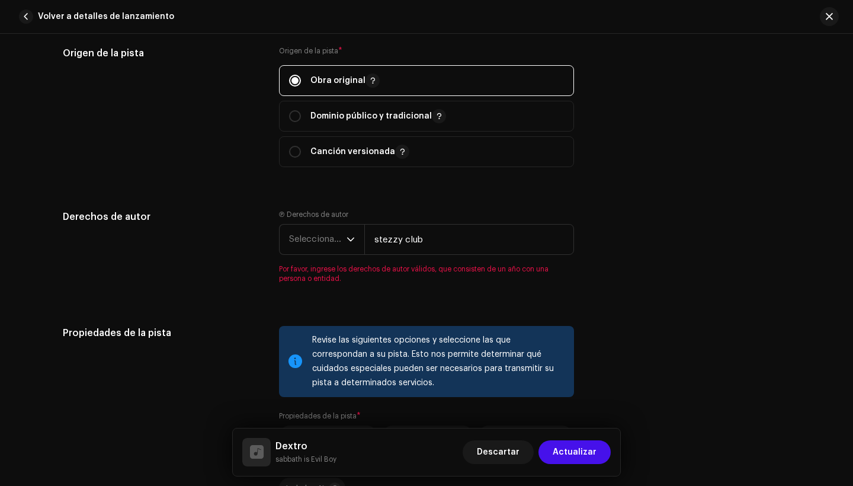
click at [348, 242] on icon "dropdown trigger" at bounding box center [350, 239] width 8 height 8
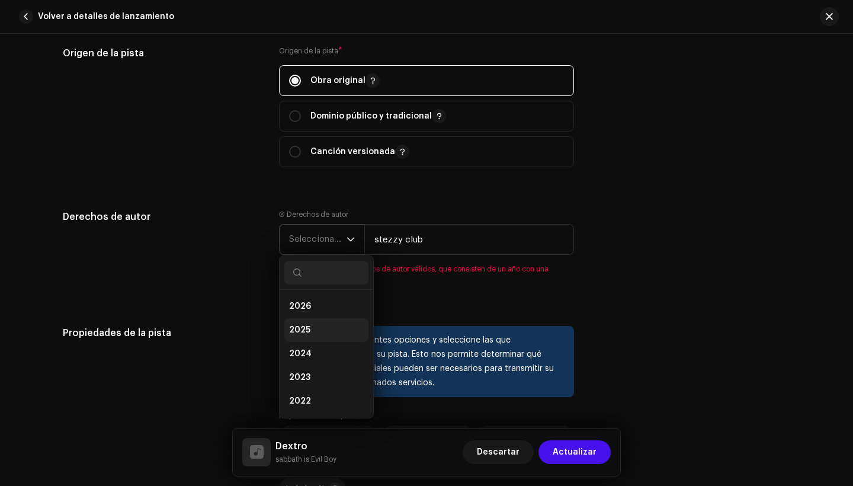
click at [338, 325] on li "2025" at bounding box center [326, 330] width 84 height 24
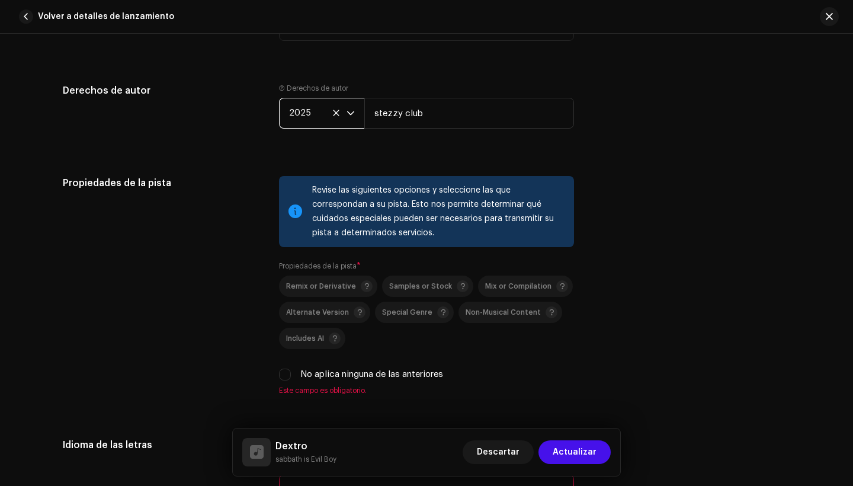
scroll to position [1509, 0]
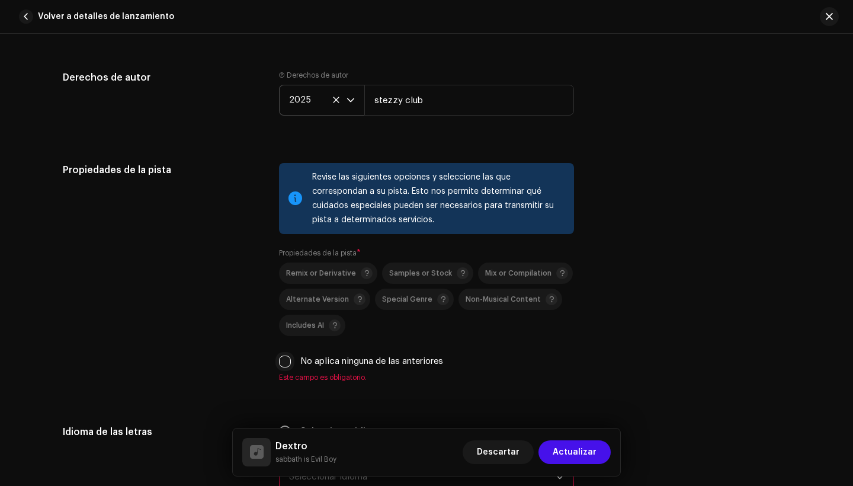
click at [283, 364] on input "No aplica ninguna de las anteriores" at bounding box center [285, 361] width 12 height 12
checkbox input "true"
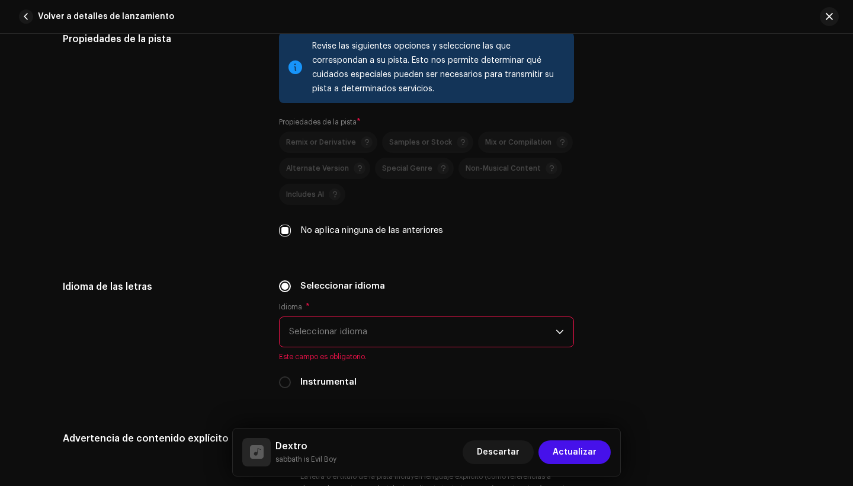
scroll to position [1643, 0]
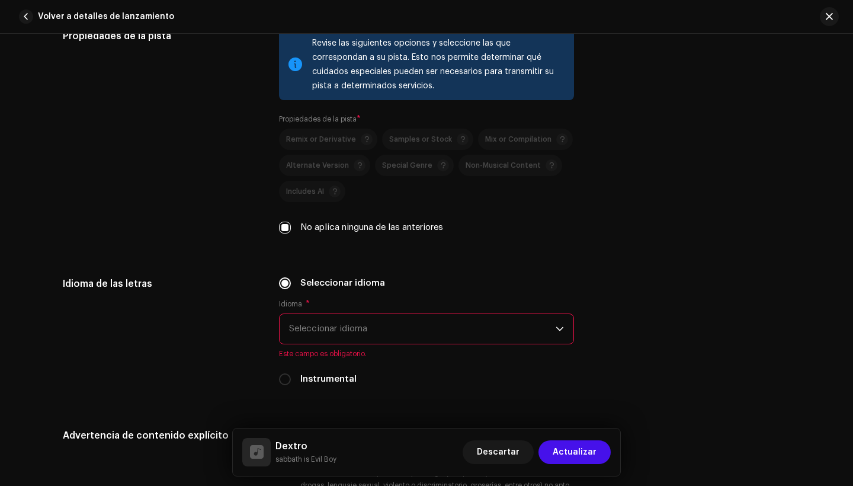
click at [404, 314] on span "Seleccionar idioma" at bounding box center [422, 329] width 266 height 30
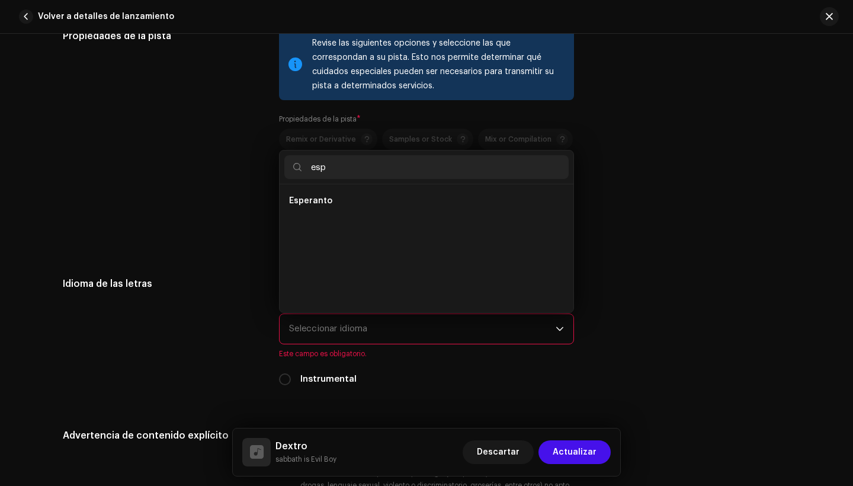
scroll to position [0, 0]
click at [409, 175] on input "esp" at bounding box center [426, 167] width 284 height 24
type input "e"
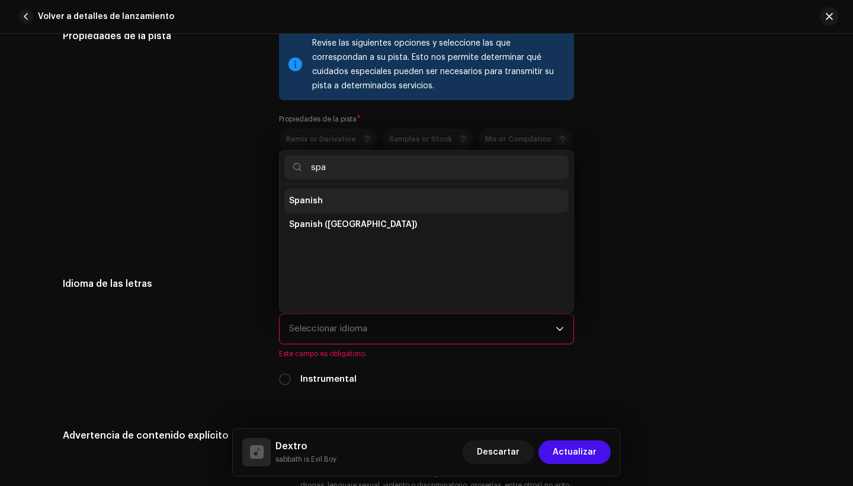
type input "spa"
click at [378, 190] on li "Spanish" at bounding box center [426, 201] width 284 height 24
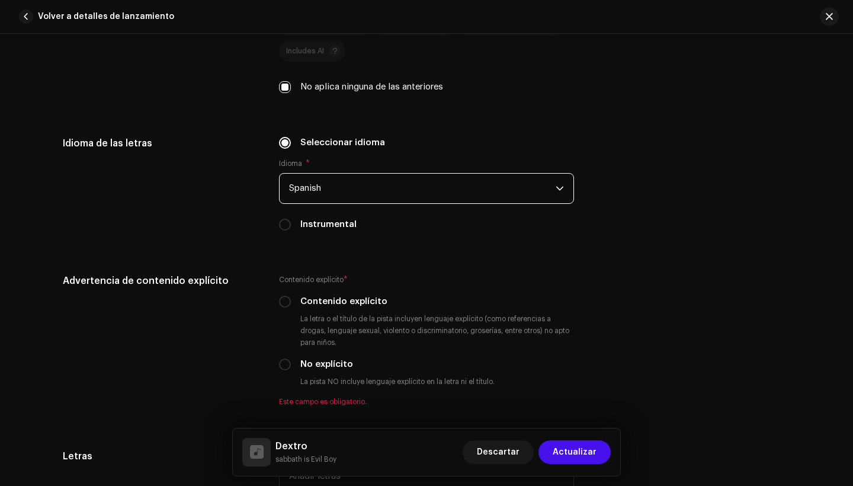
scroll to position [1795, 0]
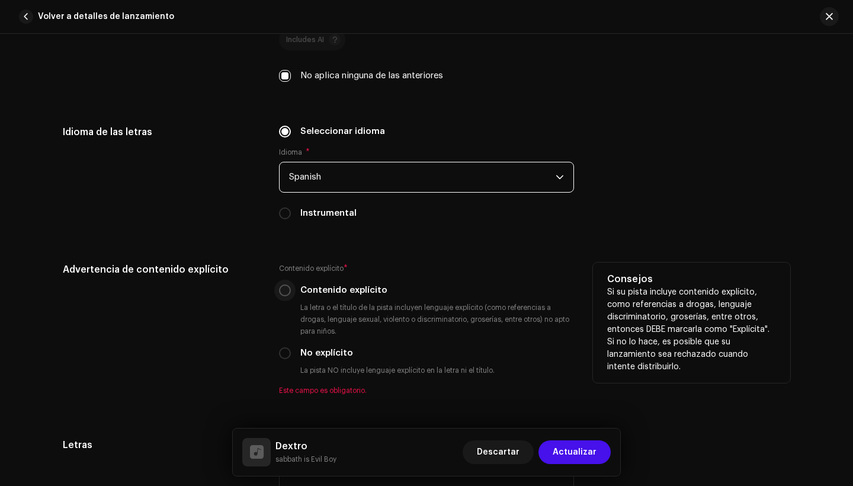
click at [287, 290] on input "Contenido explícito" at bounding box center [285, 290] width 12 height 12
radio input "true"
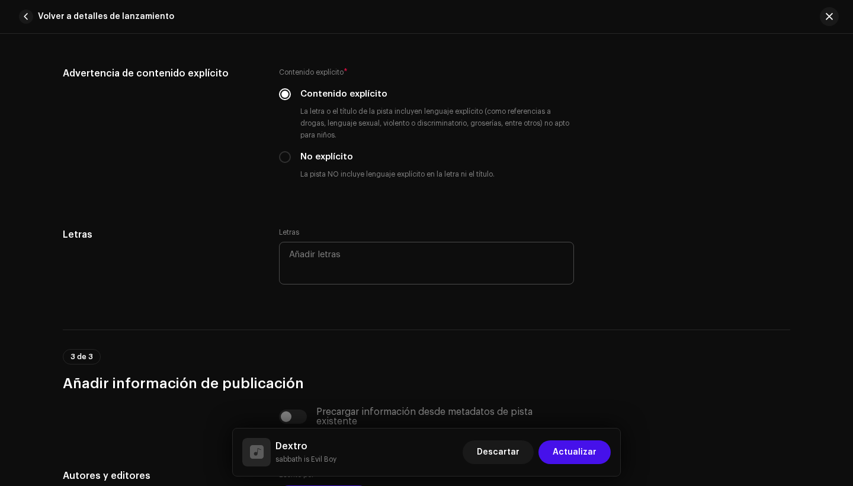
scroll to position [1991, 0]
click at [328, 266] on textarea at bounding box center [426, 262] width 295 height 43
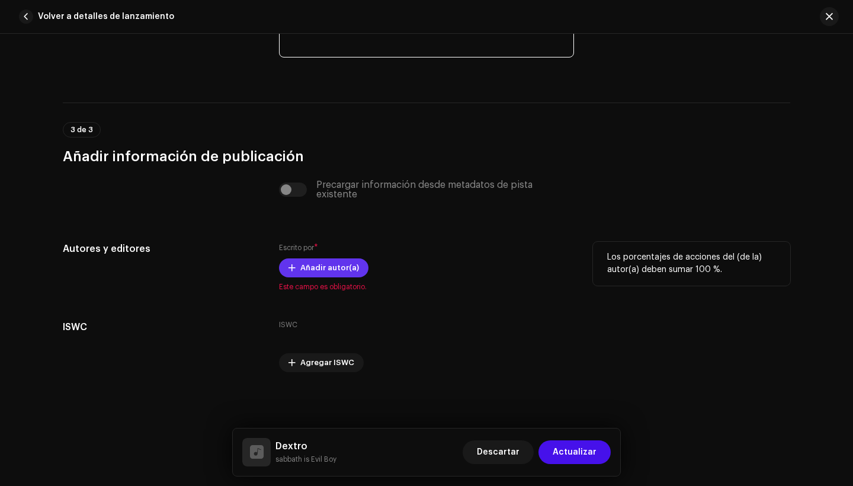
scroll to position [2218, 0]
click at [331, 270] on span "Añadir autor(a)" at bounding box center [329, 268] width 59 height 24
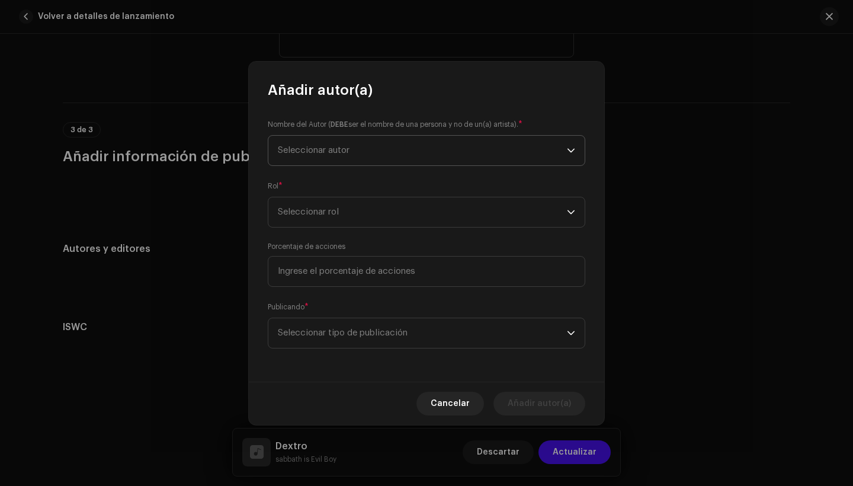
click at [452, 145] on span "Seleccionar autor" at bounding box center [422, 151] width 289 height 30
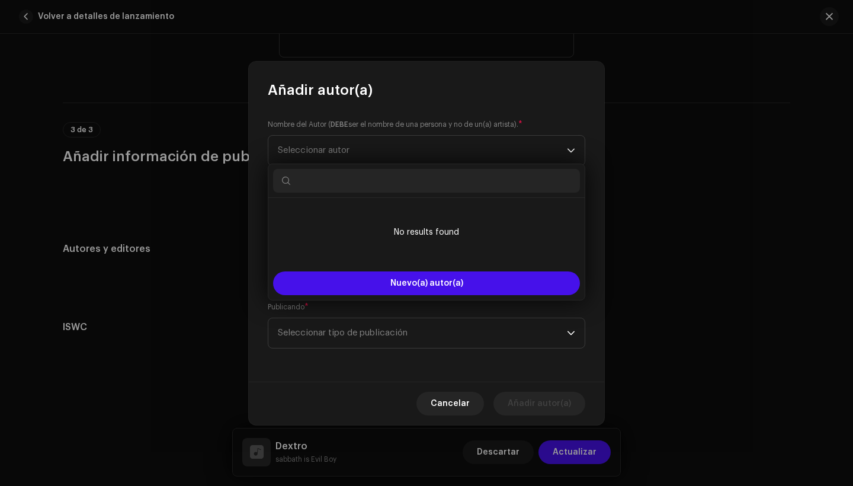
click at [491, 130] on div "Nombre del Autor ( DEBE ser el nombre de una persona y no de un(a) artista). * …" at bounding box center [426, 141] width 317 height 47
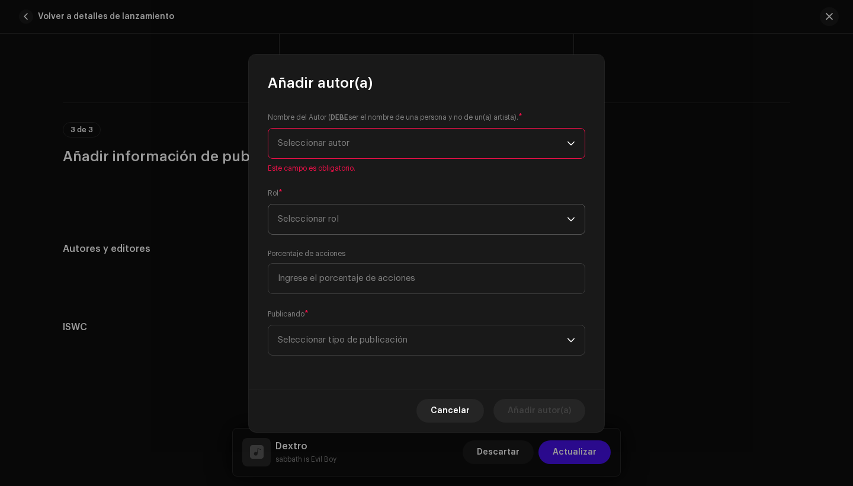
click at [464, 218] on span "Seleccionar rol" at bounding box center [422, 219] width 289 height 30
click at [529, 149] on span "Seleccionar autor" at bounding box center [422, 143] width 289 height 30
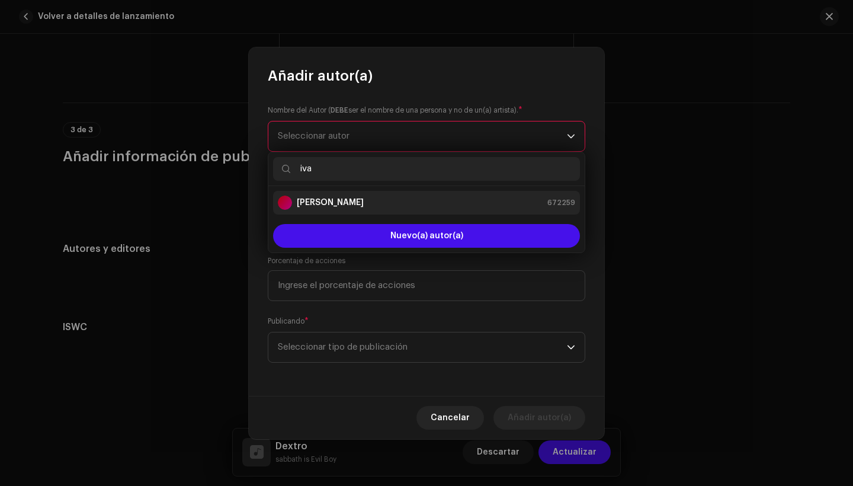
type input "iva"
click at [454, 211] on li "Ivan Vicencio rivera 672259" at bounding box center [426, 203] width 307 height 24
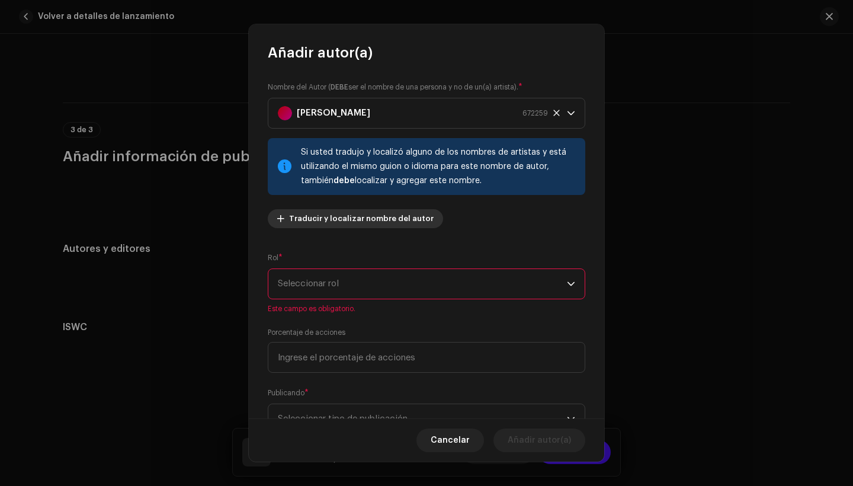
click at [372, 218] on span "Traducir y localizar nombre del autor" at bounding box center [361, 219] width 144 height 24
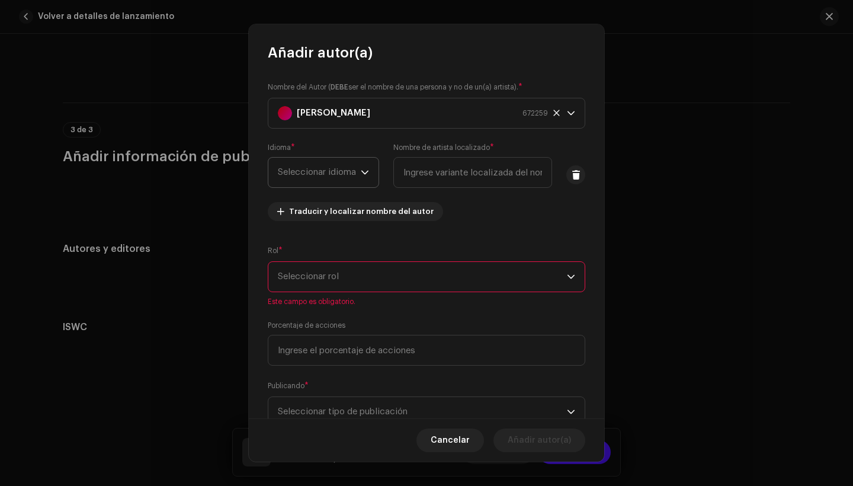
click at [366, 176] on div "dropdown trigger" at bounding box center [365, 173] width 8 height 30
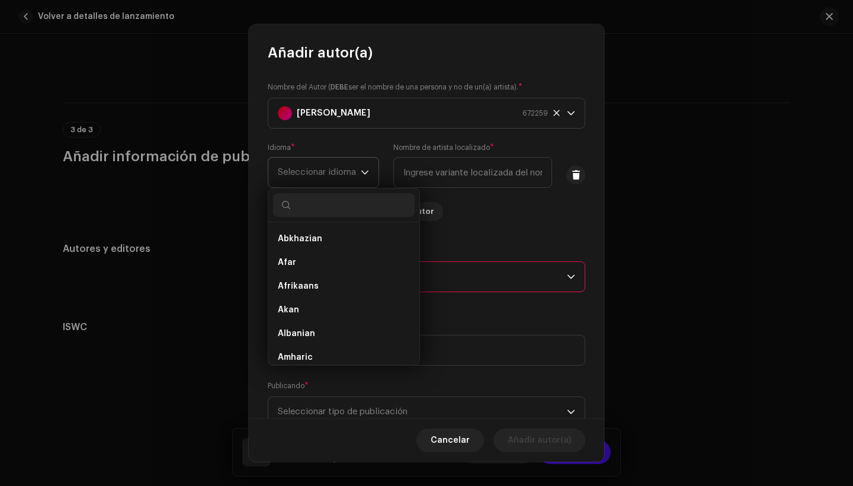
click at [364, 175] on icon "dropdown trigger" at bounding box center [365, 172] width 8 height 8
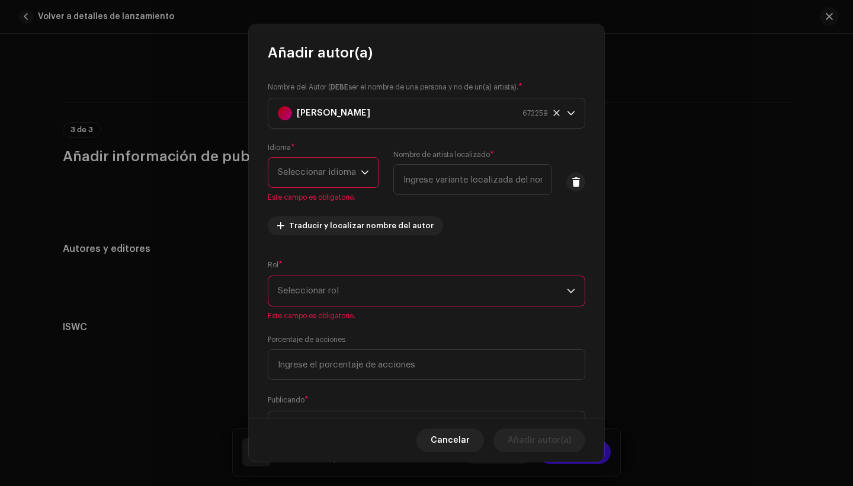
click at [339, 173] on span "Seleccionar idioma" at bounding box center [319, 173] width 83 height 30
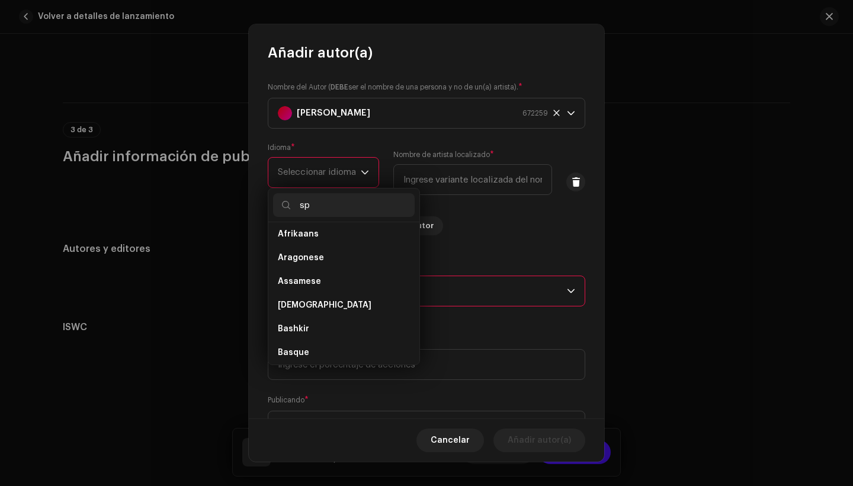
scroll to position [0, 0]
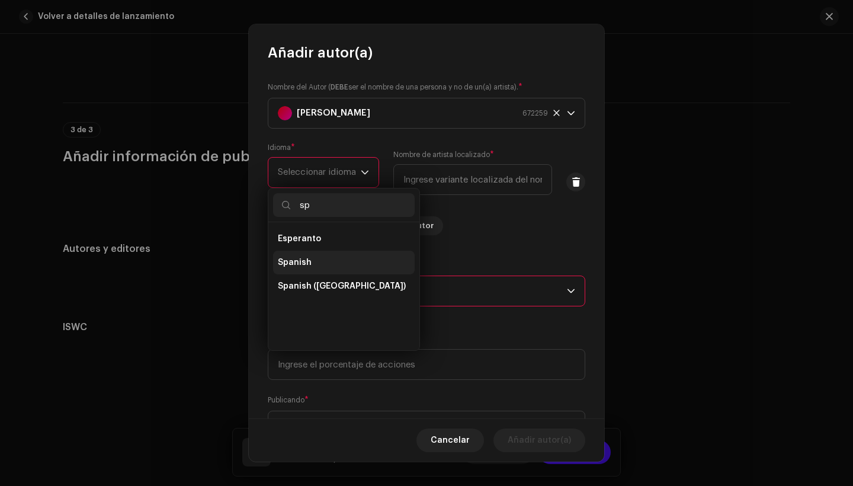
type input "sp"
click at [311, 252] on li "Spanish" at bounding box center [344, 262] width 142 height 24
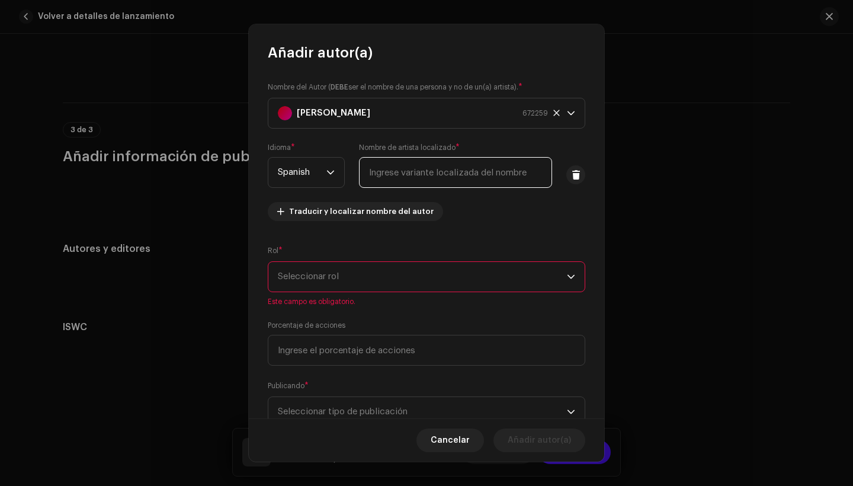
click at [410, 179] on input "text" at bounding box center [455, 172] width 193 height 31
type input "freshyyy"
click at [329, 287] on span "Seleccionar rol" at bounding box center [422, 277] width 289 height 30
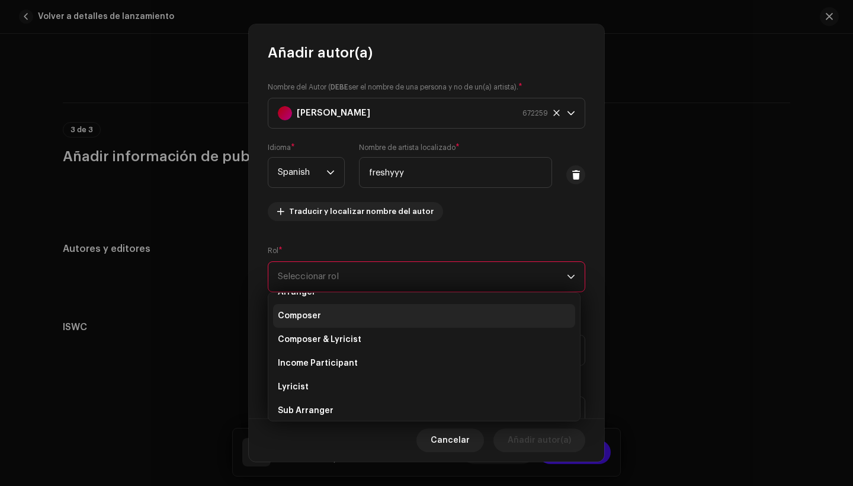
scroll to position [40, 0]
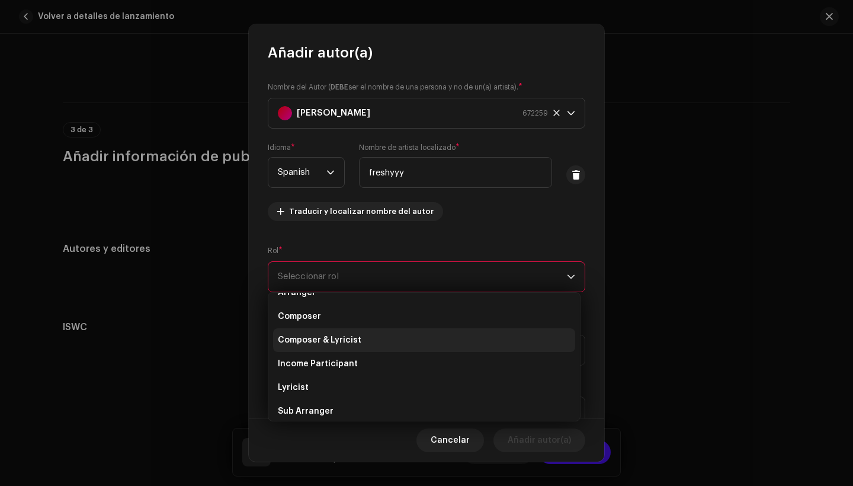
click at [354, 343] on span "Composer & Lyricist" at bounding box center [319, 340] width 83 height 12
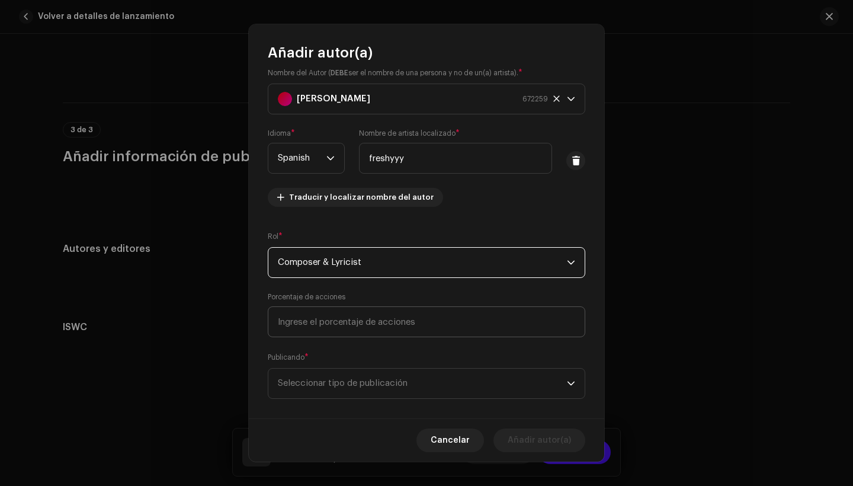
scroll to position [18, 0]
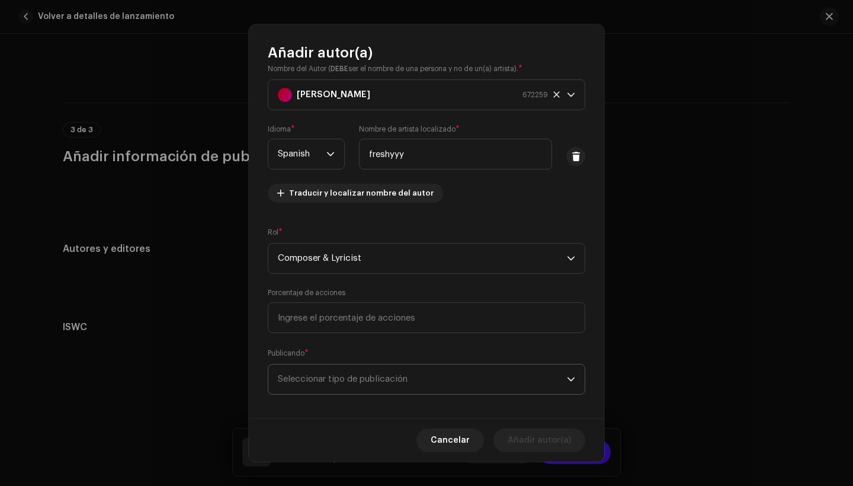
click at [458, 381] on span "Seleccionar tipo de publicación" at bounding box center [422, 379] width 289 height 30
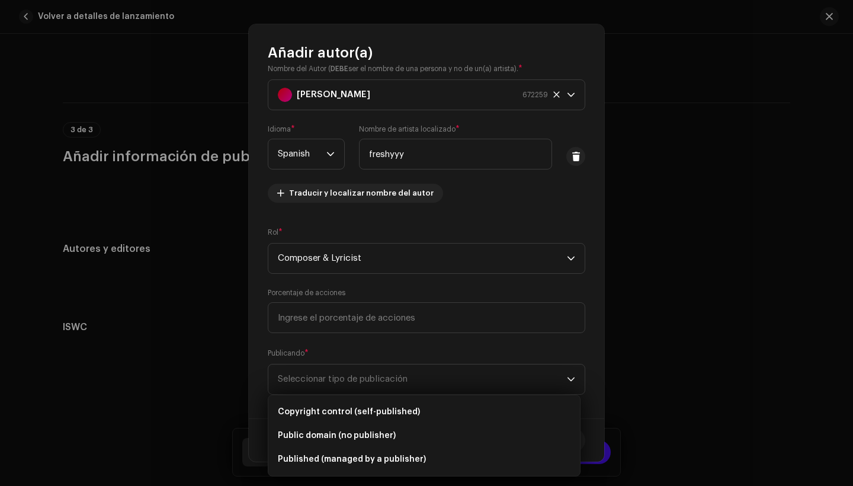
click at [441, 360] on div "Publicando * Seleccionar tipo de publicación" at bounding box center [426, 370] width 317 height 47
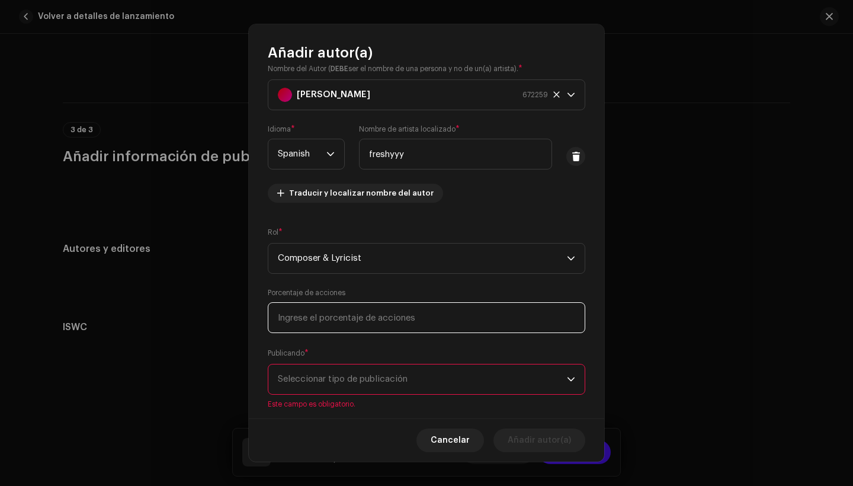
click at [441, 331] on input at bounding box center [426, 317] width 317 height 31
type input "5,00"
type input "8,00"
click at [433, 372] on span "Seleccionar tipo de publicación" at bounding box center [422, 379] width 289 height 30
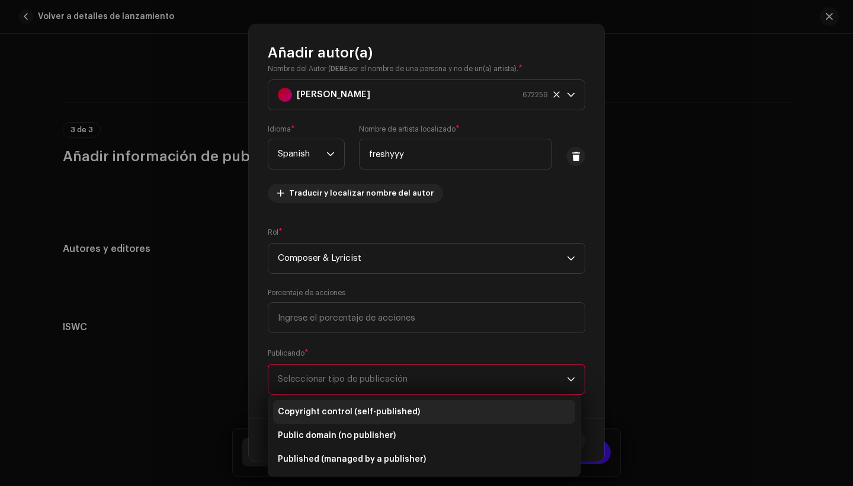
click at [410, 418] on li "Copyright control (self-published)" at bounding box center [424, 412] width 302 height 24
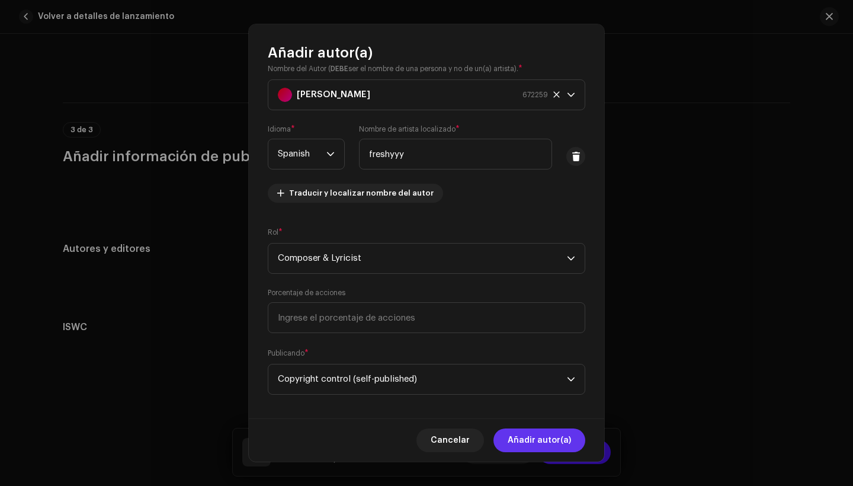
click at [561, 451] on span "Añadir autor(a)" at bounding box center [538, 440] width 63 height 24
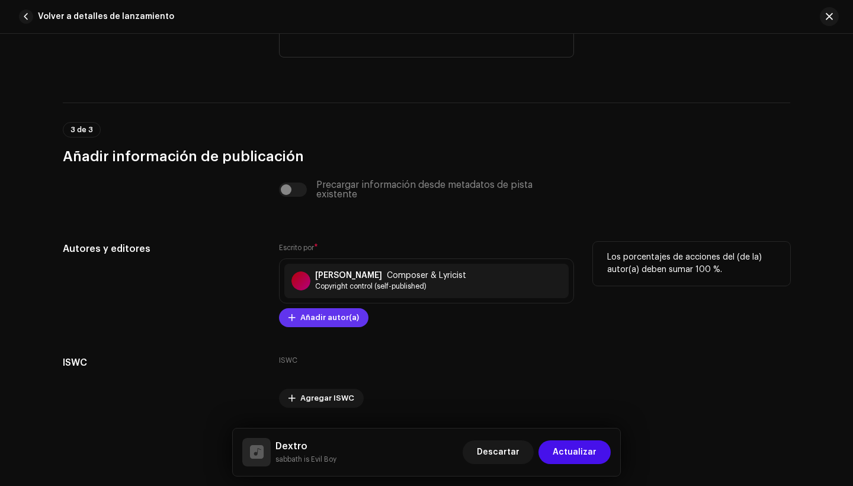
click at [332, 319] on span "Añadir autor(a)" at bounding box center [329, 318] width 59 height 24
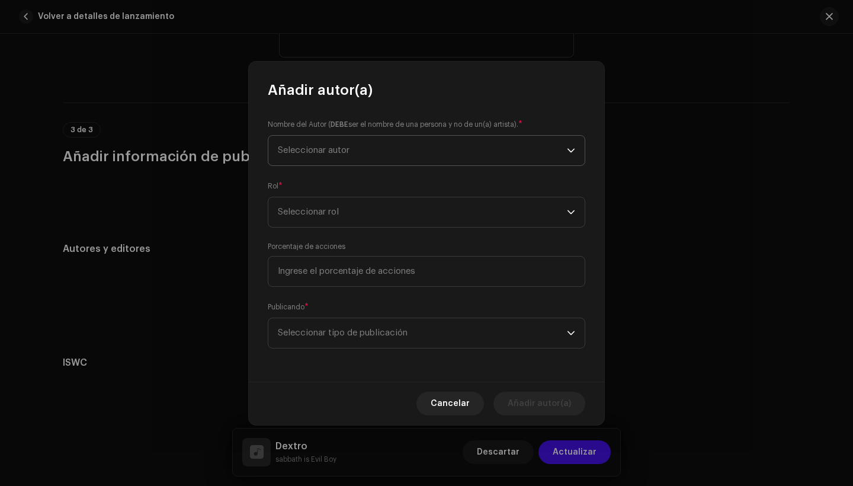
click at [473, 140] on span "Seleccionar autor" at bounding box center [422, 151] width 289 height 30
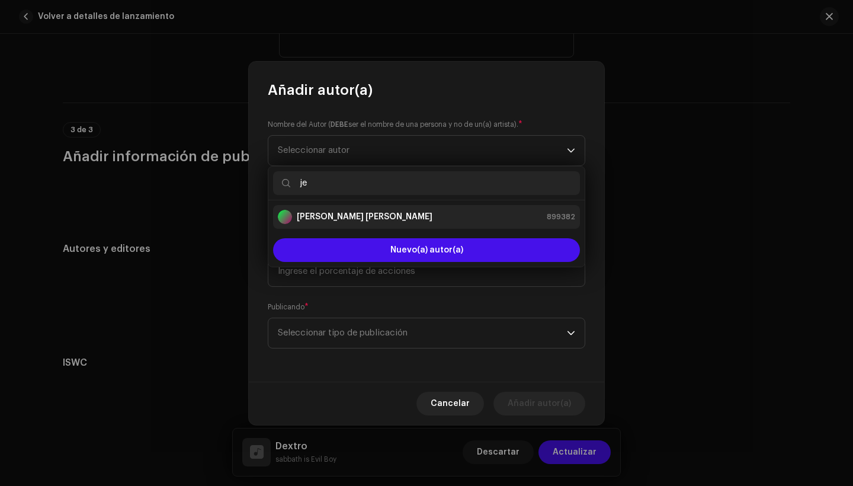
type input "je"
click at [443, 226] on li "JEAN ALEXANDER CORONA GONZALEZ 899382" at bounding box center [426, 217] width 307 height 24
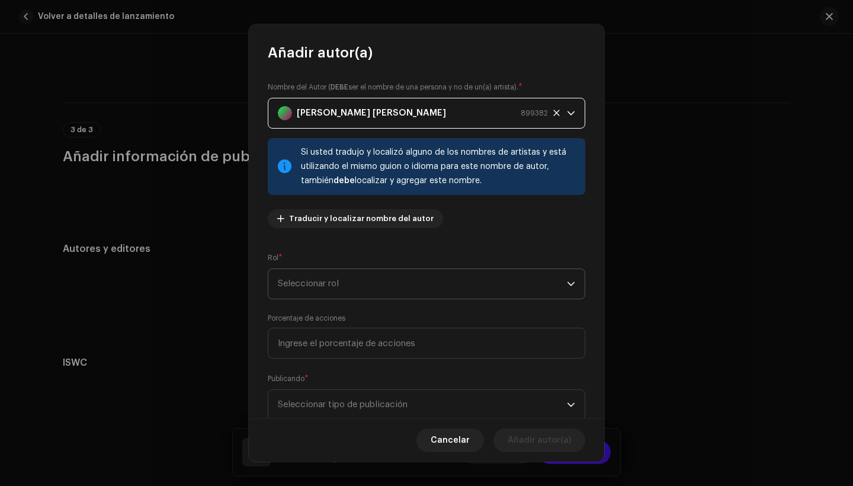
click at [375, 281] on span "Seleccionar rol" at bounding box center [422, 284] width 289 height 30
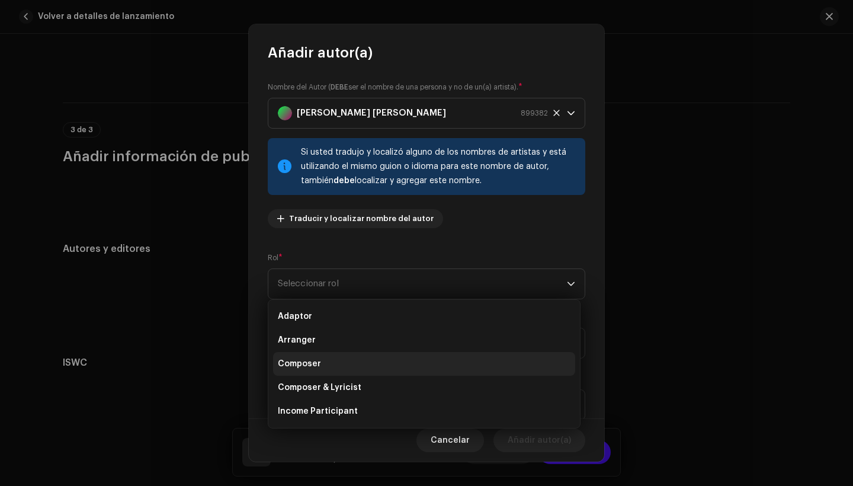
scroll to position [0, 0]
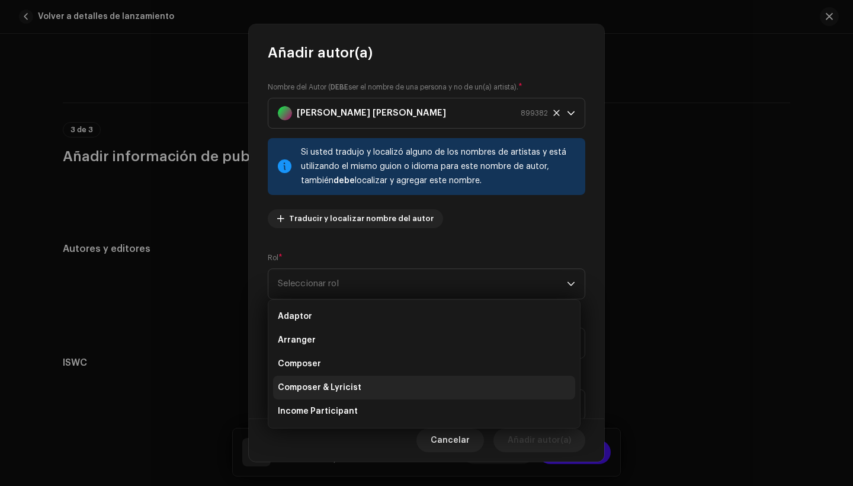
click at [356, 394] on li "Composer & Lyricist" at bounding box center [424, 387] width 302 height 24
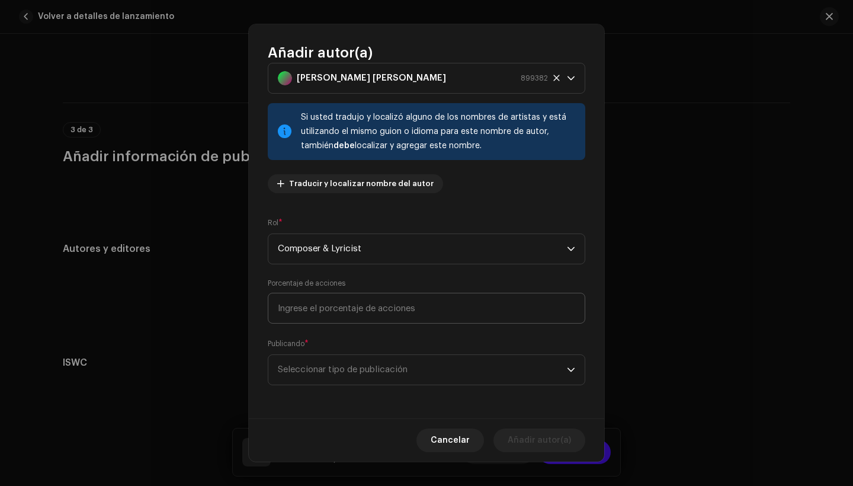
click at [400, 348] on div "Publicando * Seleccionar tipo de publicación" at bounding box center [426, 361] width 317 height 47
click at [400, 371] on span "Seleccionar tipo de publicación" at bounding box center [422, 370] width 289 height 30
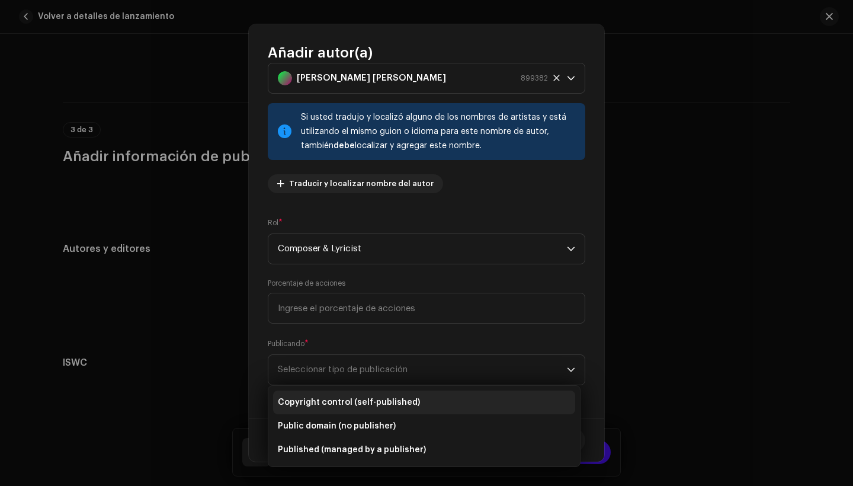
click at [400, 400] on span "Copyright control (self-published)" at bounding box center [349, 402] width 142 height 12
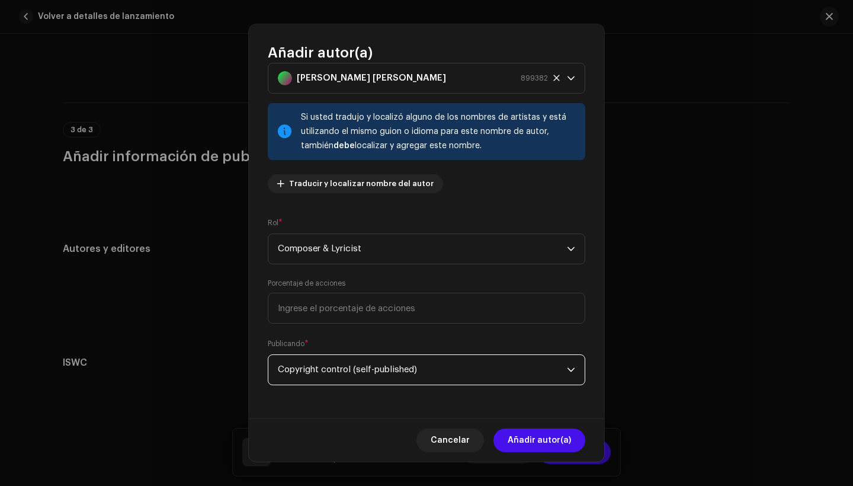
click at [547, 428] on div "Cancelar Añadir autor(a)" at bounding box center [426, 439] width 355 height 43
click at [547, 434] on span "Añadir autor(a)" at bounding box center [538, 440] width 63 height 24
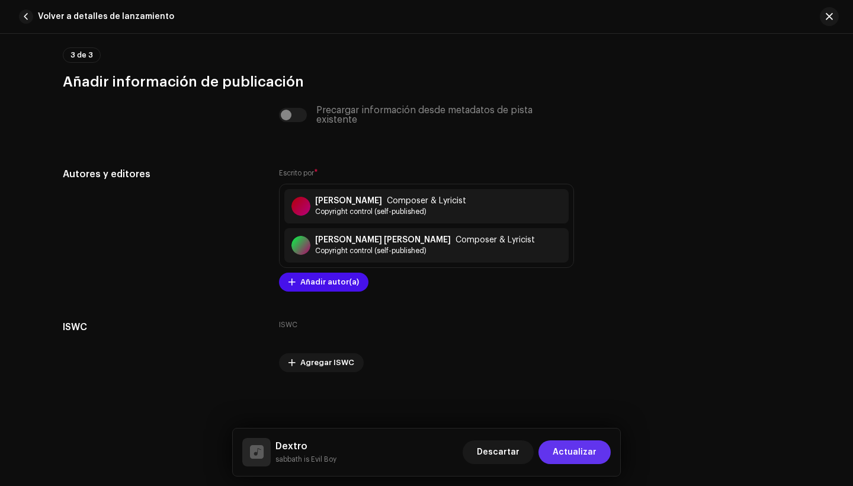
scroll to position [2303, 0]
click at [597, 452] on button "Actualizar" at bounding box center [574, 452] width 72 height 24
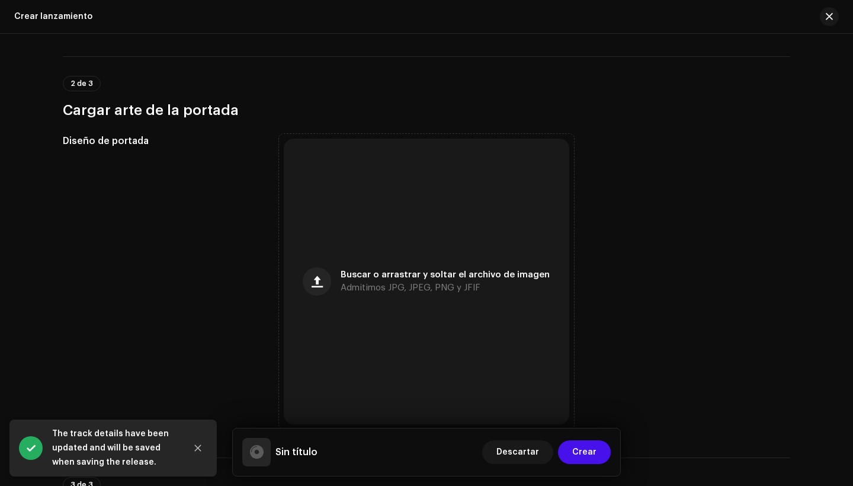
scroll to position [383, 0]
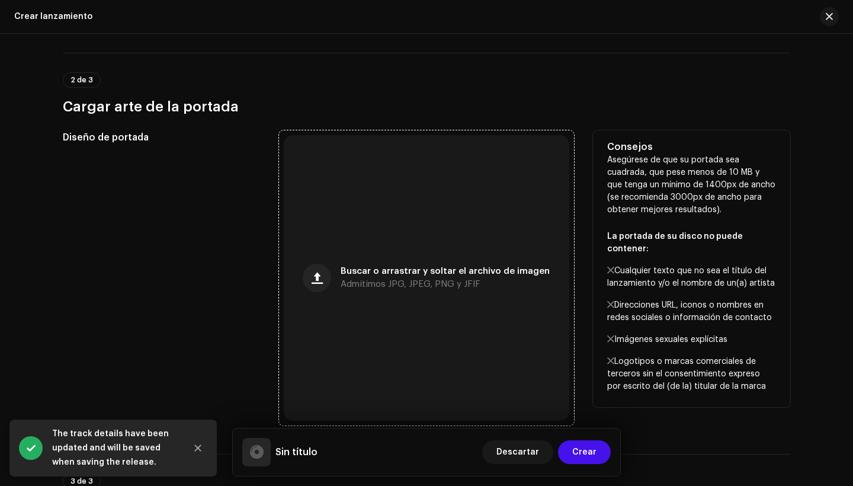
click at [403, 282] on span "Admitimos JPG, JPEG, PNG y JFIF" at bounding box center [410, 284] width 140 height 8
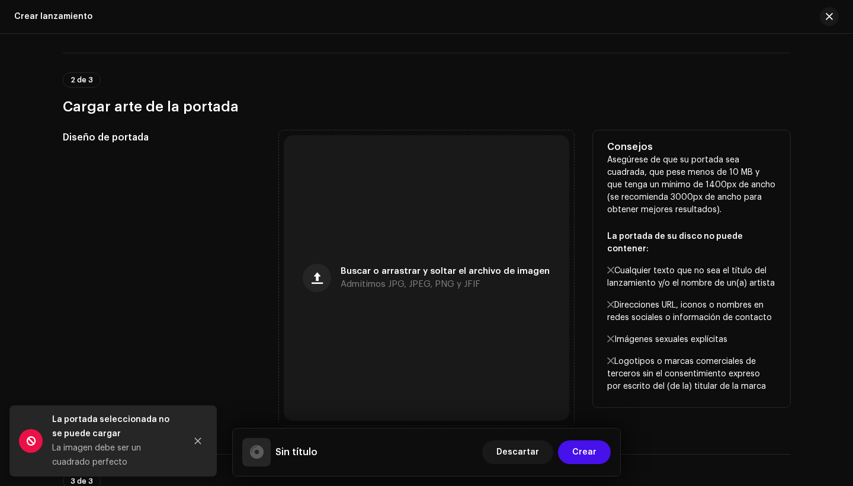
scroll to position [409, 0]
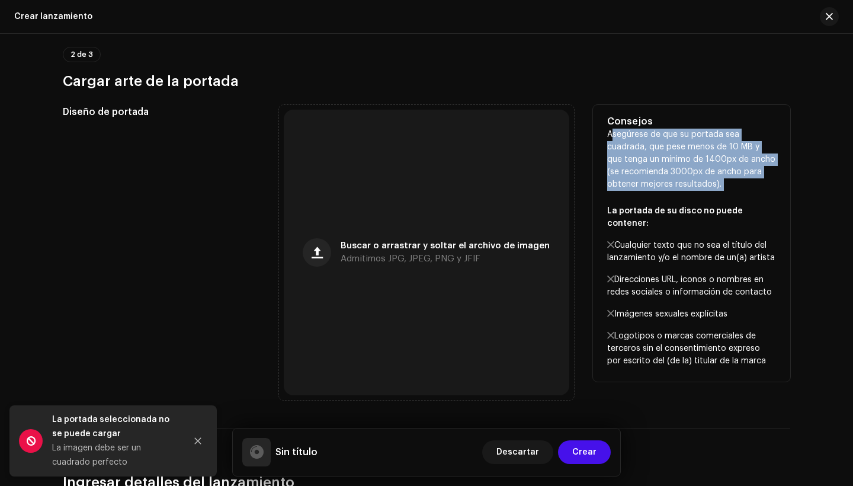
drag, startPoint x: 606, startPoint y: 130, endPoint x: 737, endPoint y: 203, distance: 149.5
click at [737, 203] on p "Asegúrese de que su portada sea cuadrada, que pese menos de 10 MB y que tenga u…" at bounding box center [691, 247] width 169 height 239
copy p "Asegúrese de que su portada sea cuadrada, que pese menos de 10 MB y que tenga u…"
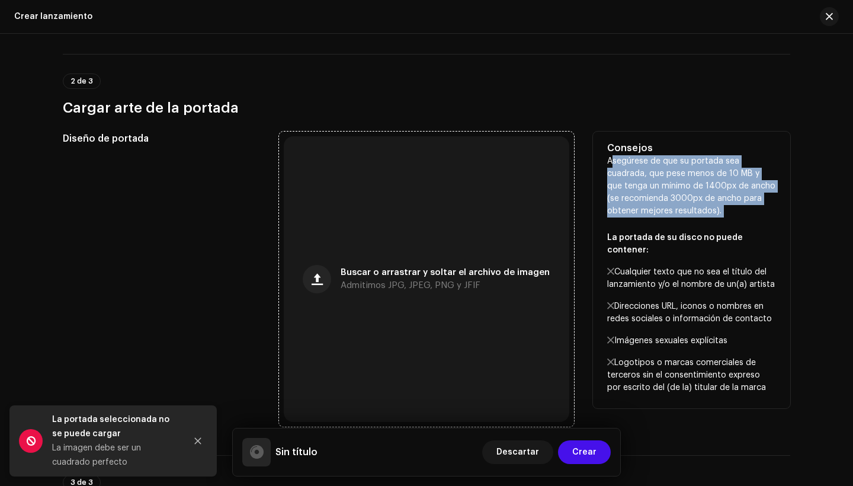
scroll to position [401, 0]
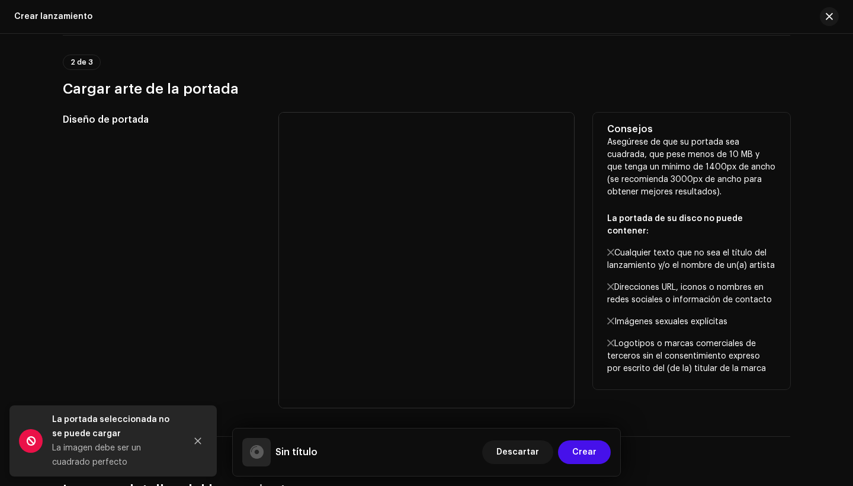
click at [602, 268] on div "Consejos Asegúrese de que su portada sea cuadrada, que pese menos de 10 MB y qu…" at bounding box center [691, 251] width 197 height 277
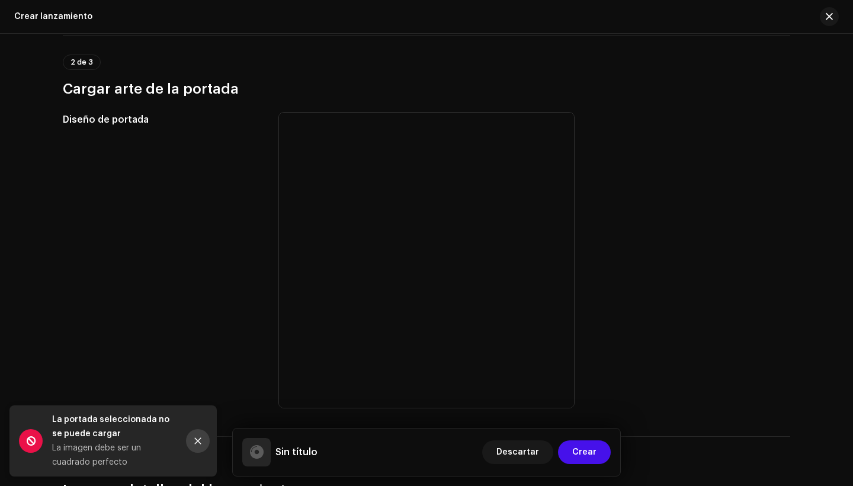
click at [198, 441] on icon "Close" at bounding box center [198, 441] width 7 height 7
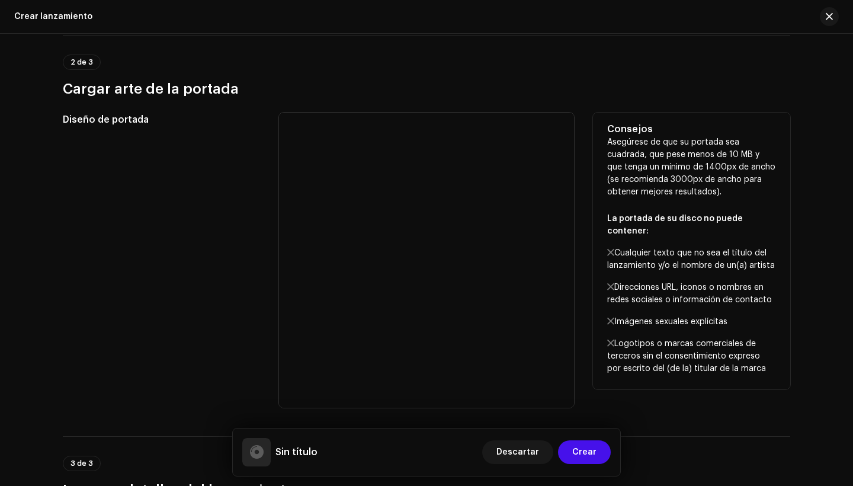
click at [444, 255] on div at bounding box center [426, 260] width 295 height 295
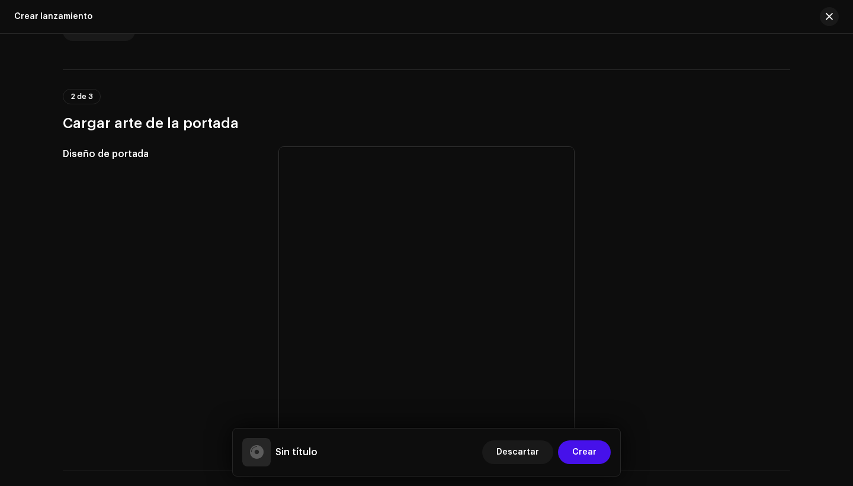
scroll to position [336, 0]
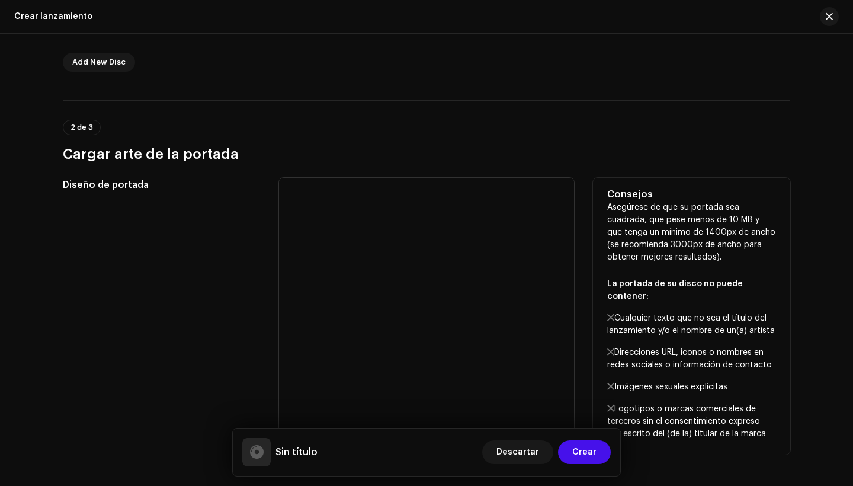
click at [403, 311] on div at bounding box center [426, 325] width 295 height 295
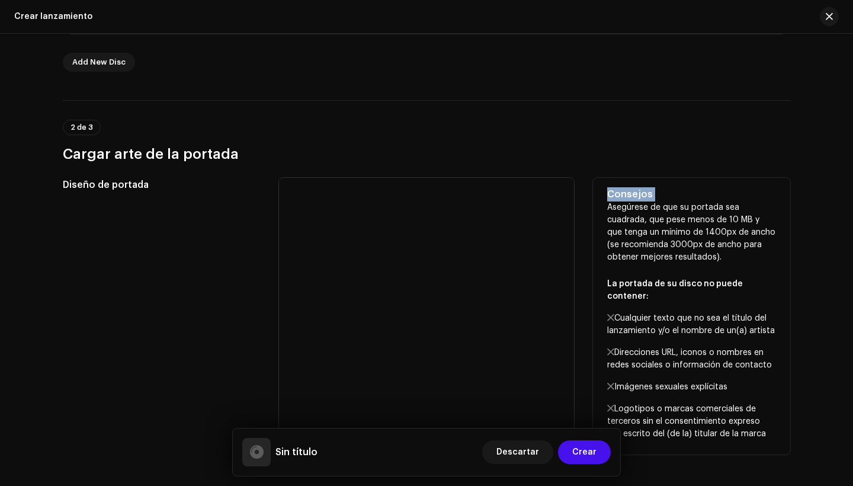
click at [403, 311] on div at bounding box center [426, 325] width 295 height 295
click at [671, 254] on p "Asegúrese de que su portada sea cuadrada, que pese menos de 10 MB y que tenga u…" at bounding box center [691, 320] width 169 height 239
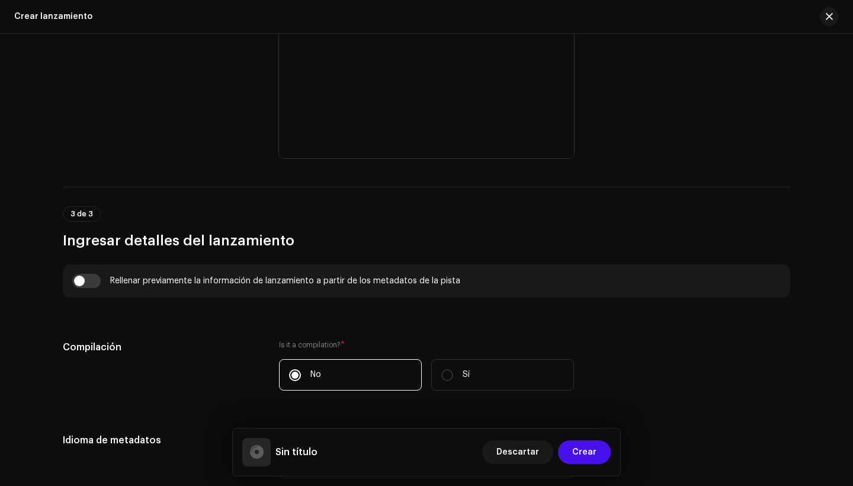
scroll to position [503, 0]
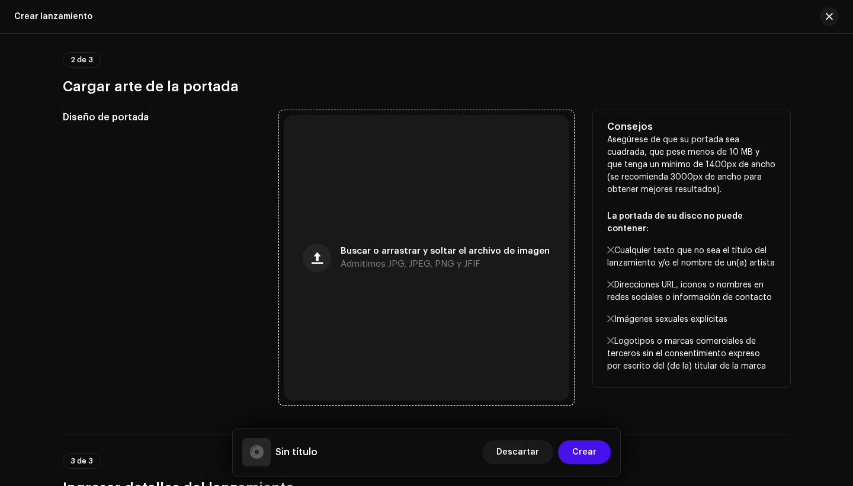
scroll to position [268, 0]
